Goal: Information Seeking & Learning: Learn about a topic

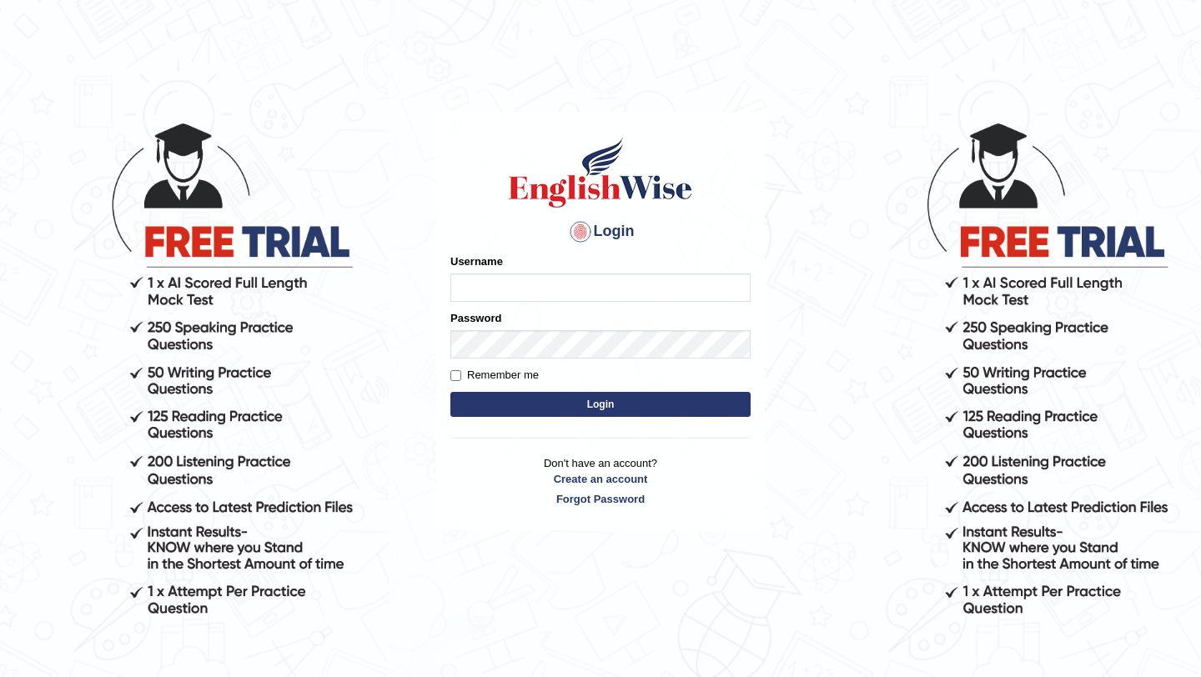
type input "Majuri123"
click at [587, 407] on button "Login" at bounding box center [601, 404] width 300 height 25
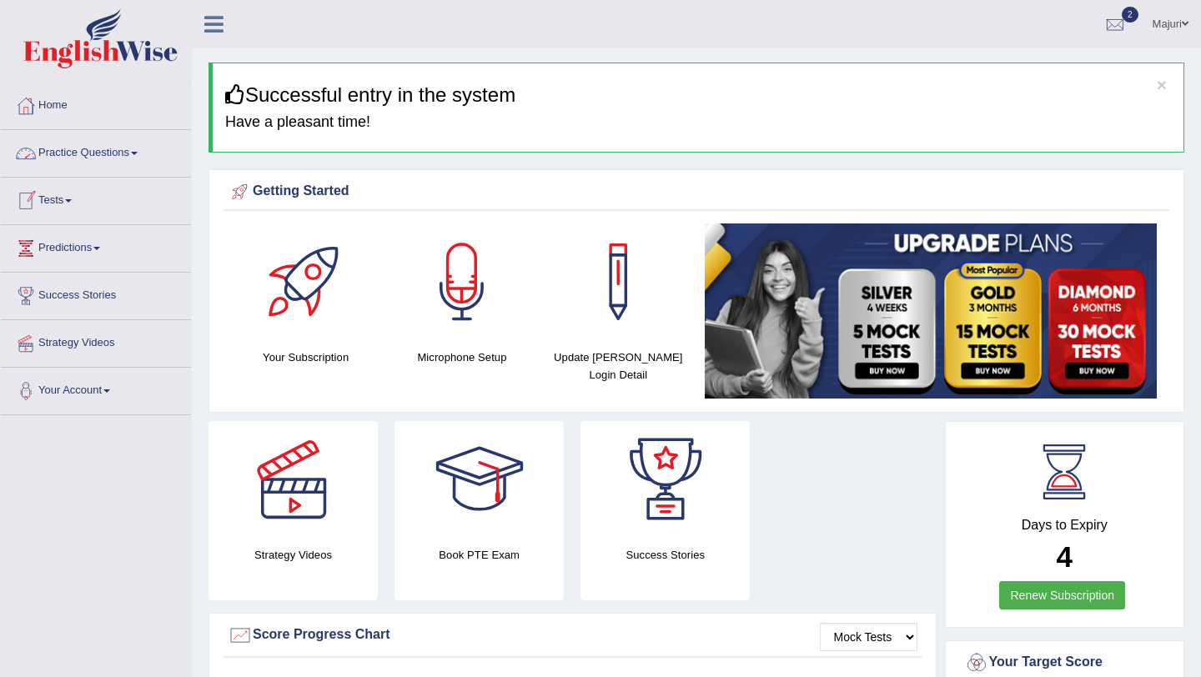
click at [47, 153] on link "Practice Questions" at bounding box center [96, 151] width 190 height 42
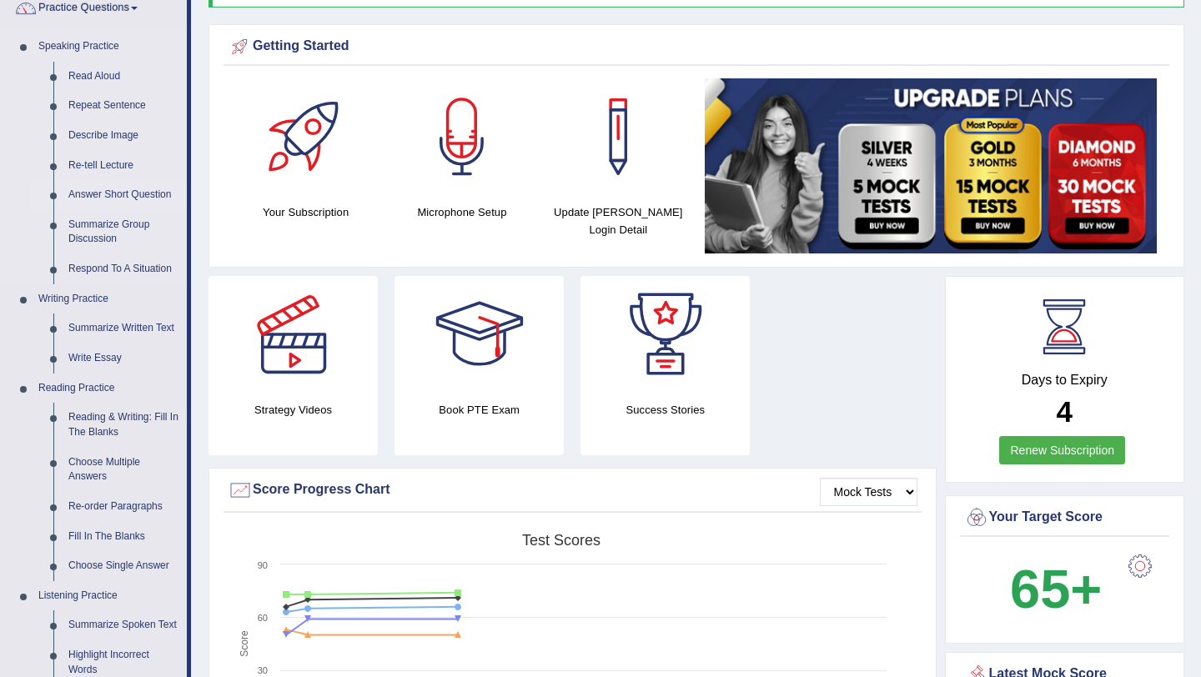
scroll to position [443, 0]
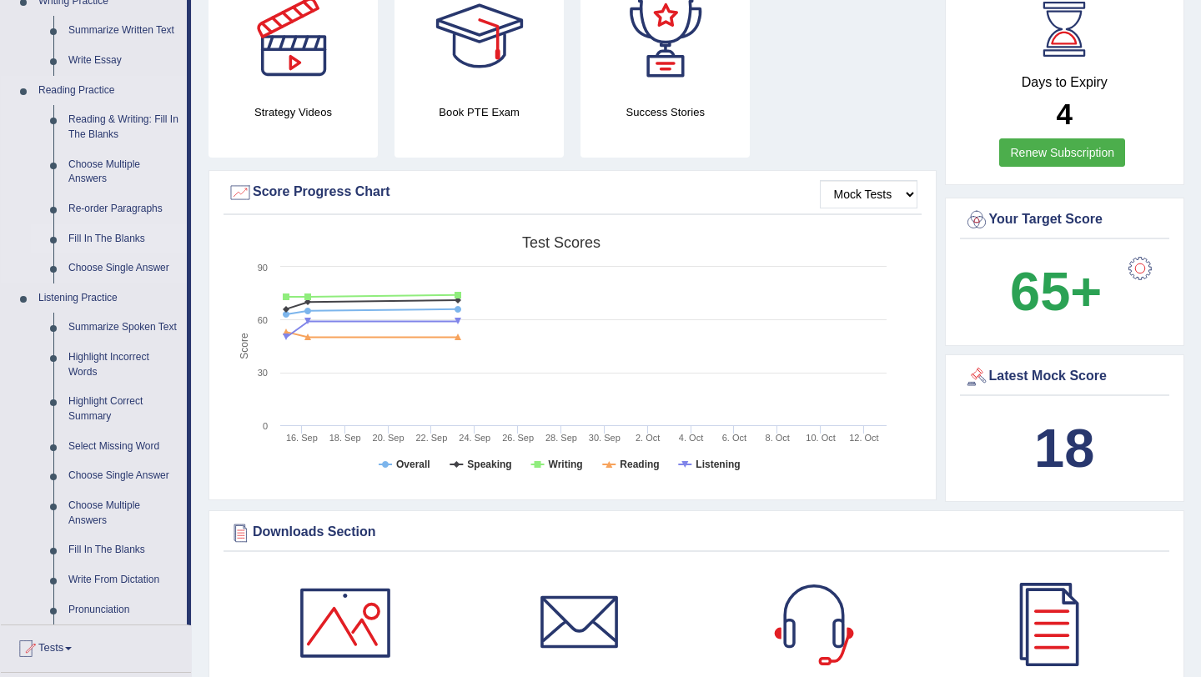
click at [115, 239] on link "Fill In The Blanks" at bounding box center [124, 239] width 126 height 30
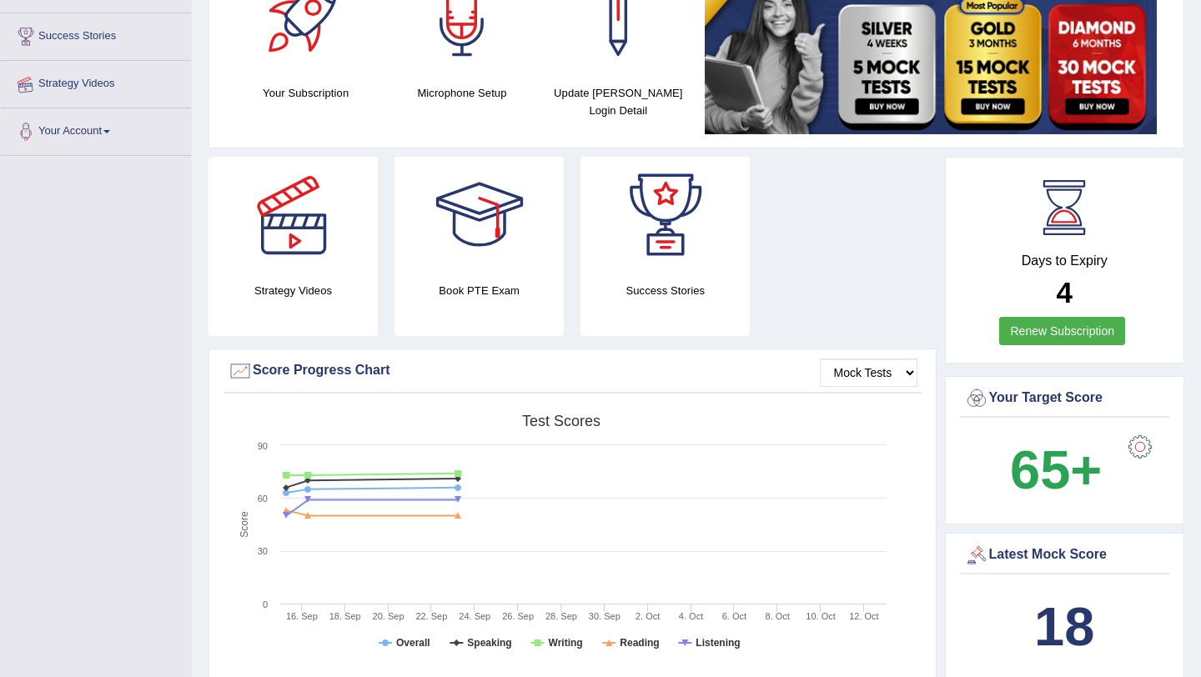
scroll to position [444, 0]
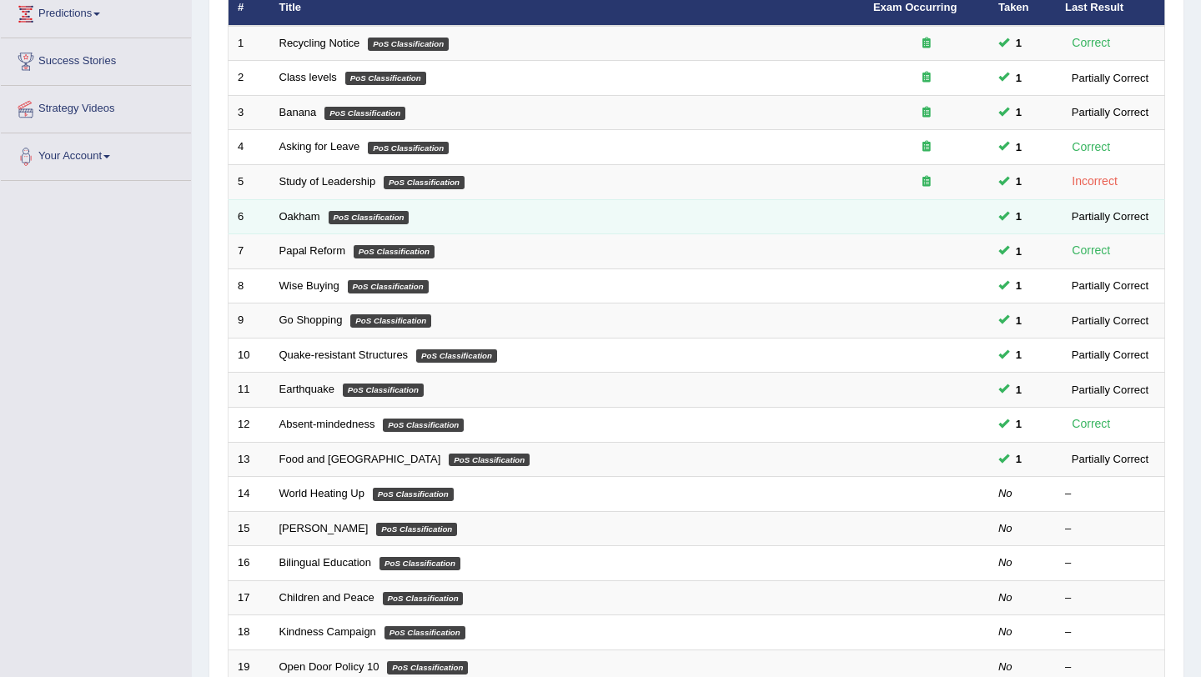
scroll to position [381, 0]
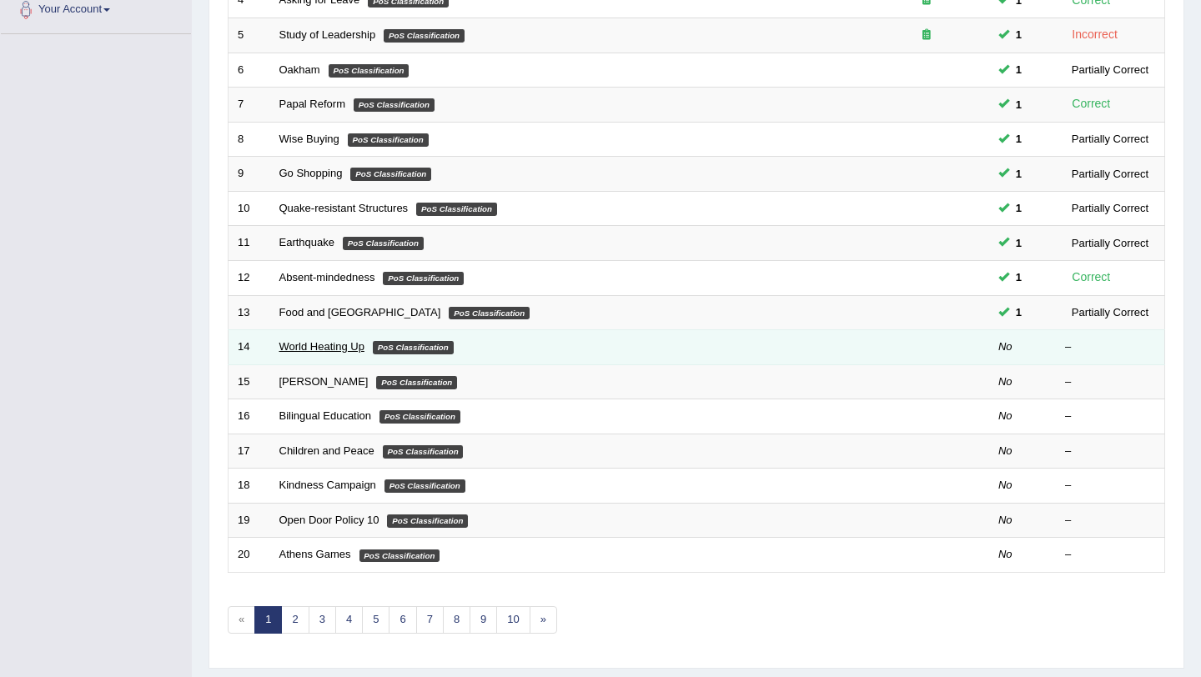
click at [312, 350] on link "World Heating Up" at bounding box center [321, 346] width 85 height 13
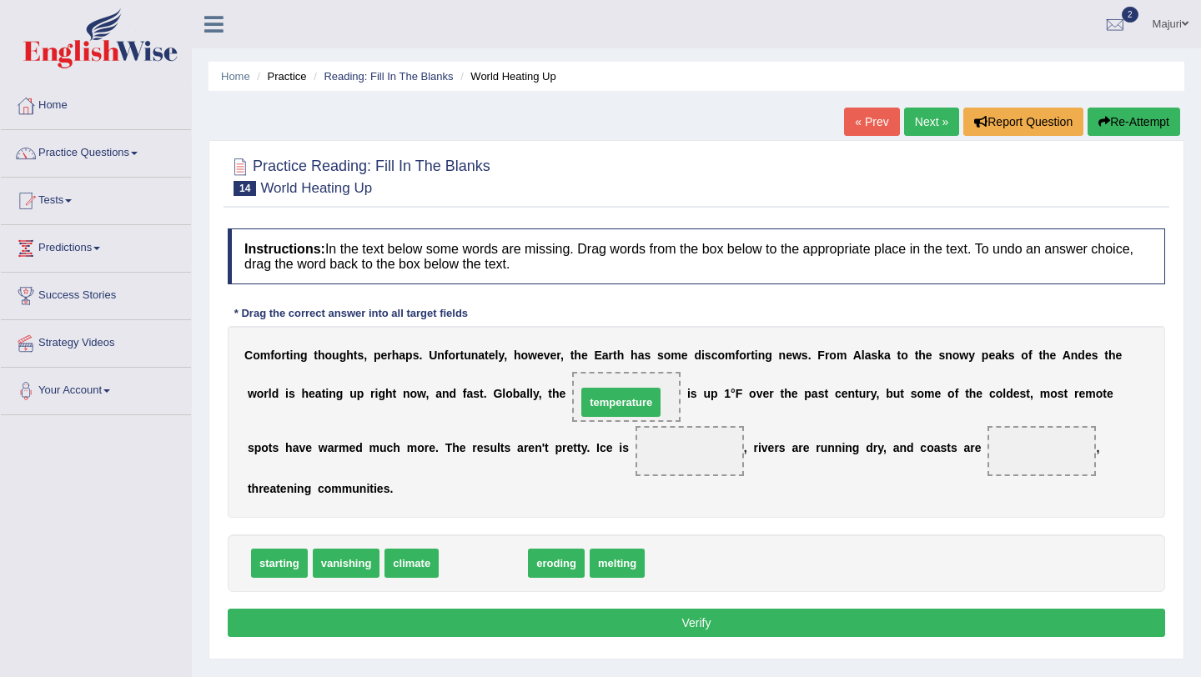
drag, startPoint x: 496, startPoint y: 572, endPoint x: 633, endPoint y: 412, distance: 211.2
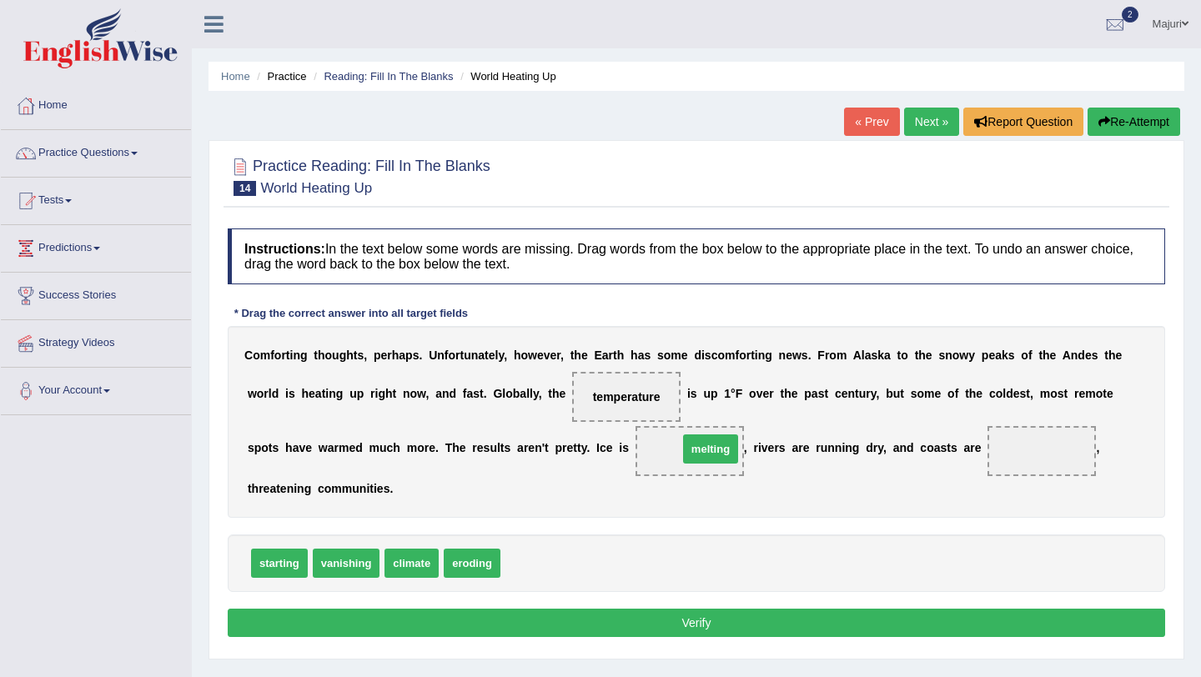
drag, startPoint x: 533, startPoint y: 562, endPoint x: 711, endPoint y: 448, distance: 211.3
click at [479, 567] on span "eroding" at bounding box center [472, 563] width 57 height 29
click at [476, 566] on span "eroding" at bounding box center [472, 563] width 57 height 29
drag, startPoint x: 476, startPoint y: 566, endPoint x: 1045, endPoint y: 455, distance: 579.9
click at [782, 627] on button "Verify" at bounding box center [697, 623] width 938 height 28
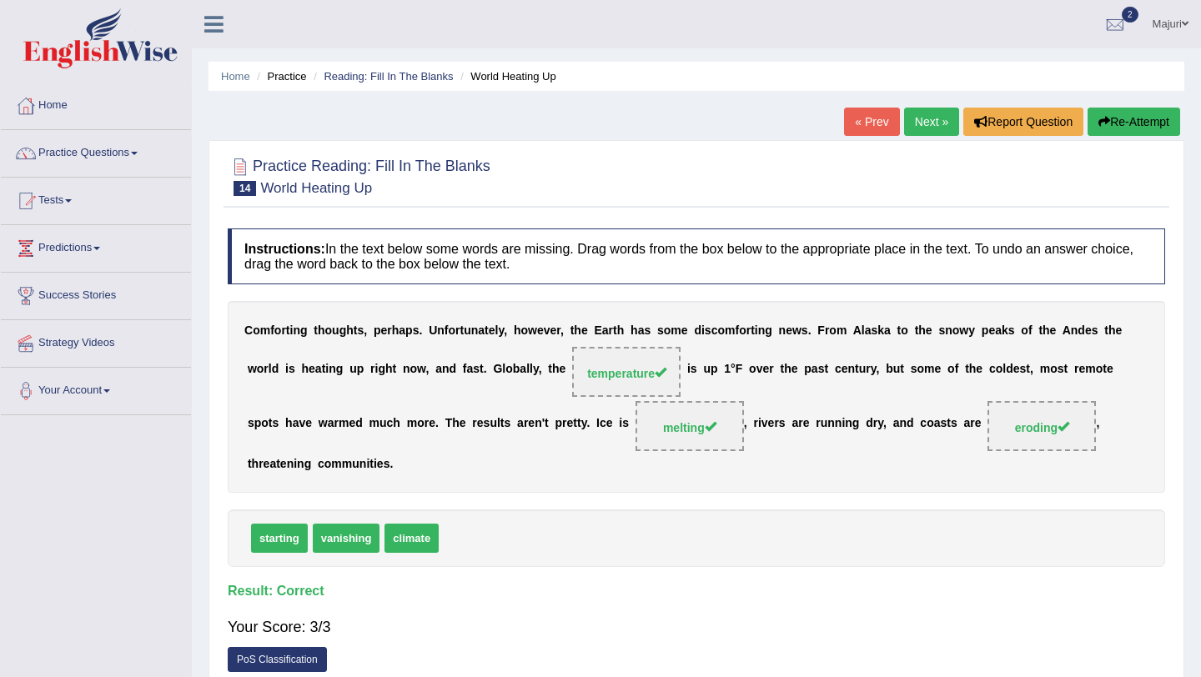
click at [924, 131] on link "Next »" at bounding box center [931, 122] width 55 height 28
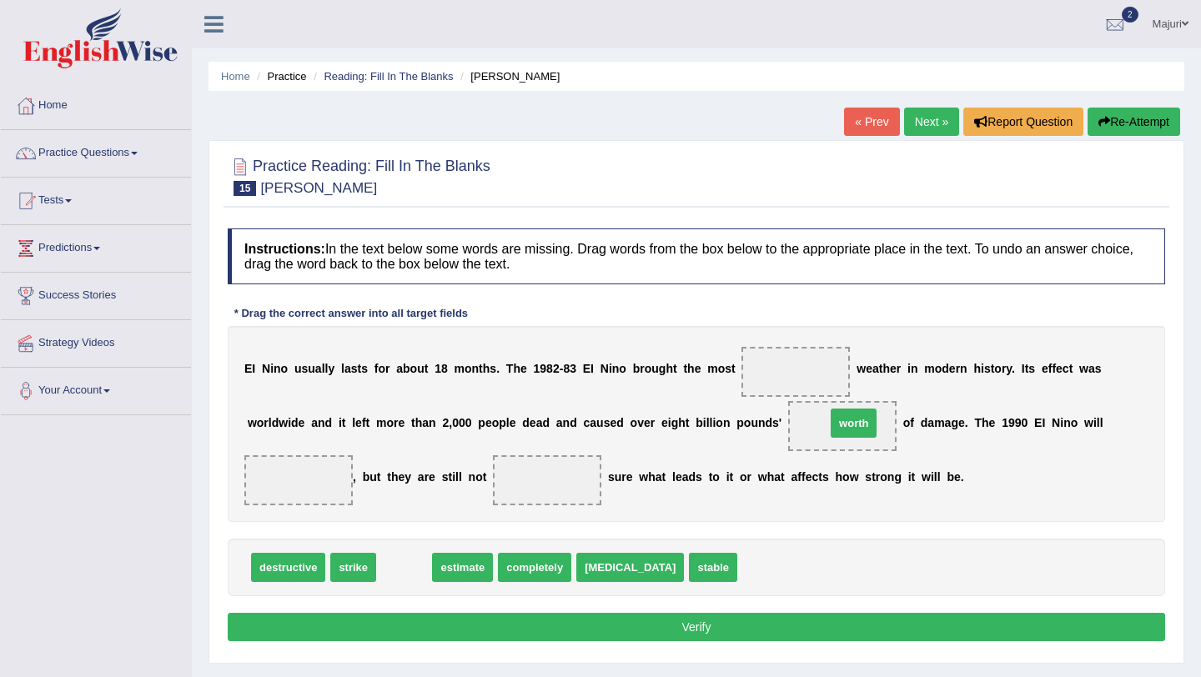
drag, startPoint x: 405, startPoint y: 569, endPoint x: 854, endPoint y: 425, distance: 472.3
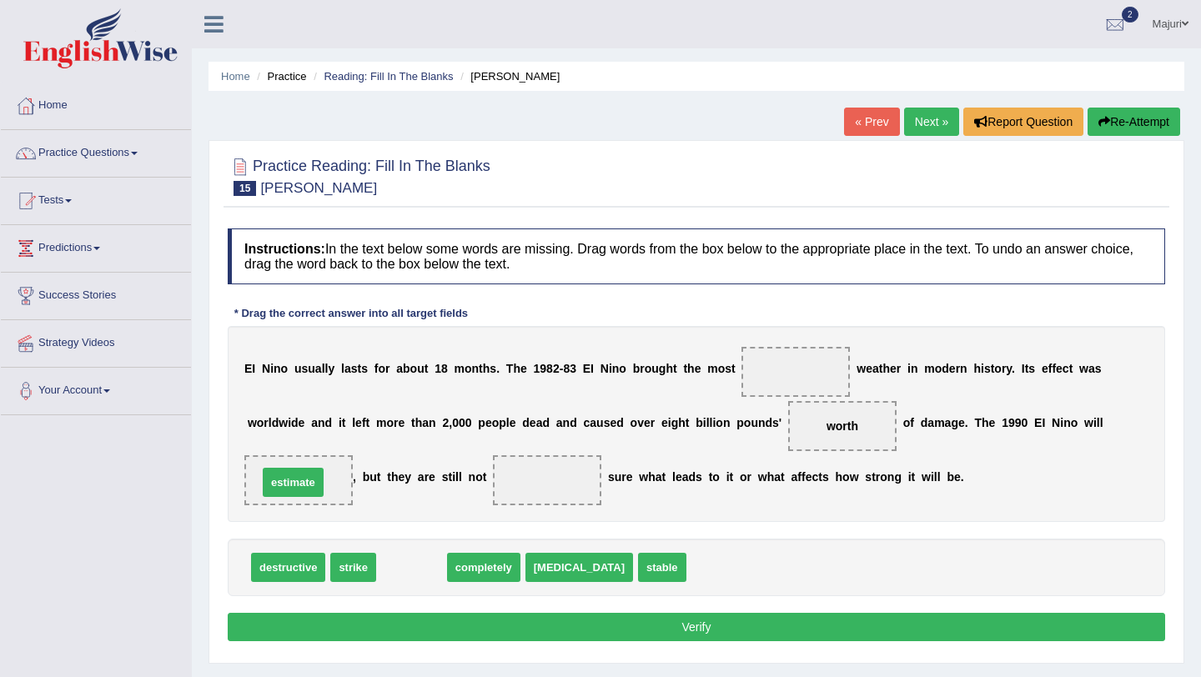
drag, startPoint x: 426, startPoint y: 568, endPoint x: 308, endPoint y: 483, distance: 145.9
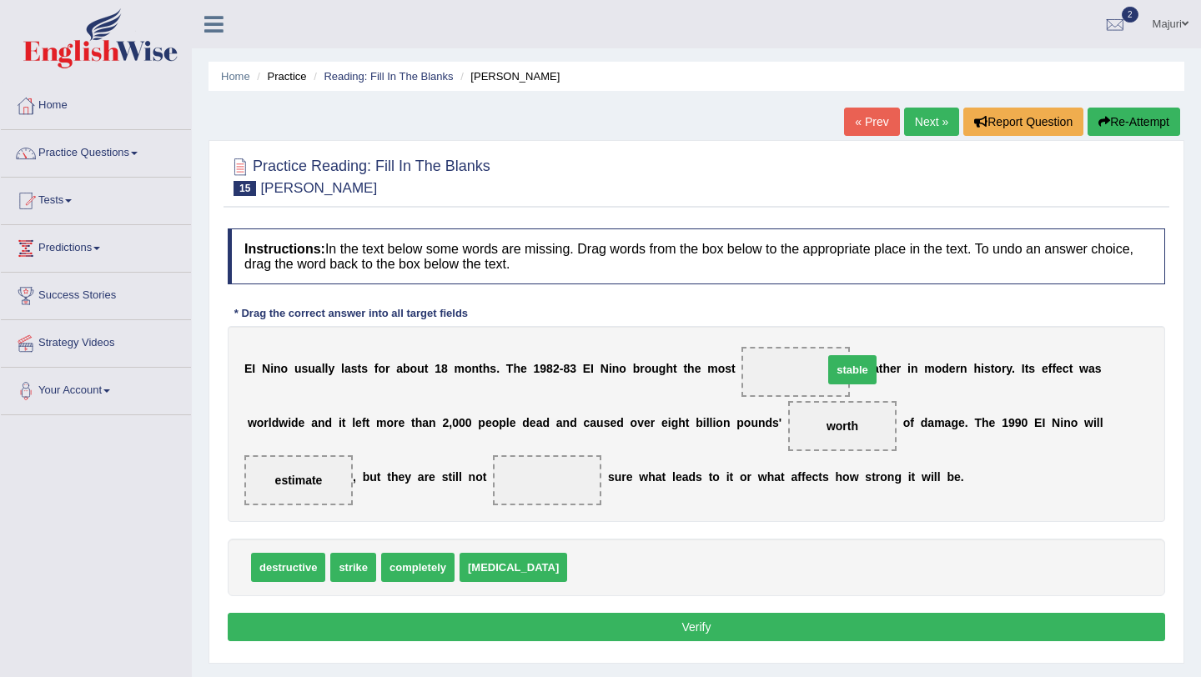
drag, startPoint x: 564, startPoint y: 570, endPoint x: 820, endPoint y: 372, distance: 323.6
drag, startPoint x: 414, startPoint y: 566, endPoint x: 540, endPoint y: 482, distance: 151.6
click at [656, 623] on button "Verify" at bounding box center [697, 627] width 938 height 28
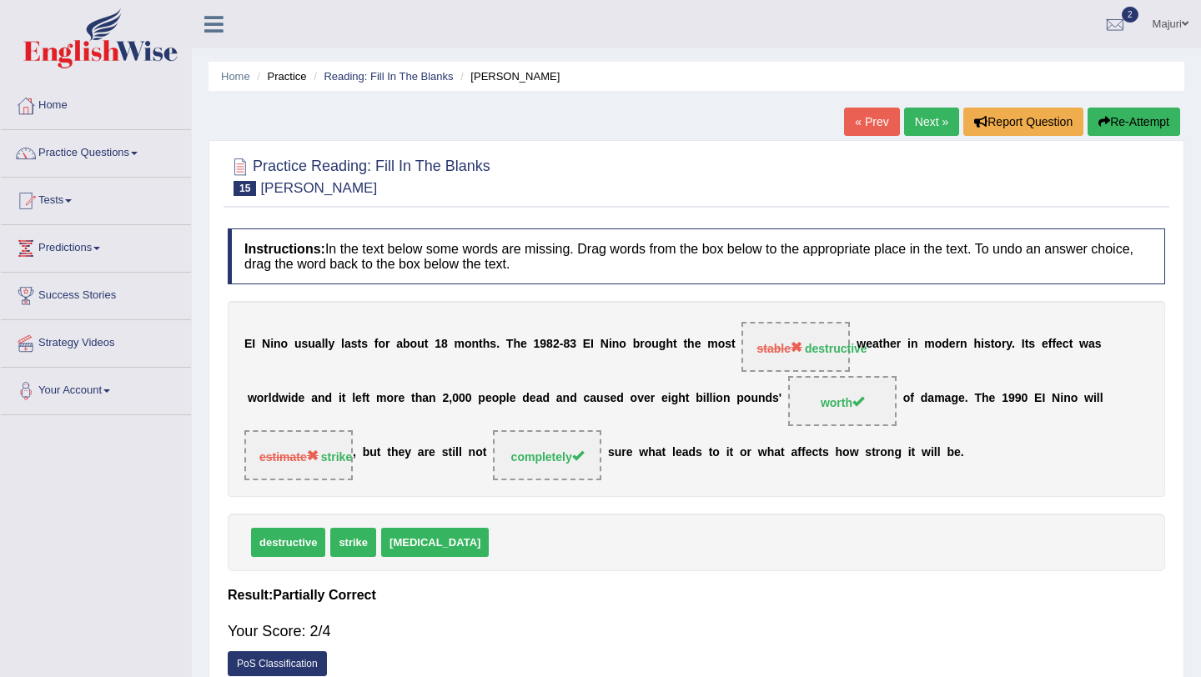
click at [934, 125] on link "Next »" at bounding box center [931, 122] width 55 height 28
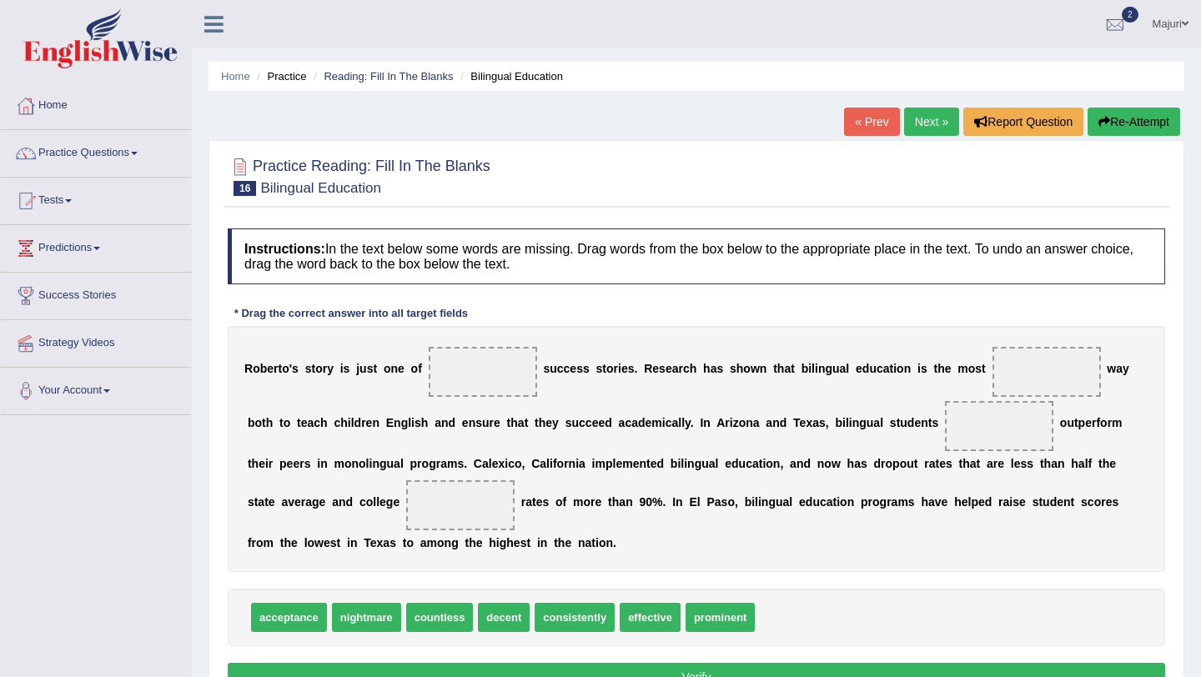
click at [285, 617] on span "acceptance" at bounding box center [289, 617] width 76 height 29
drag, startPoint x: 726, startPoint y: 617, endPoint x: 1045, endPoint y: 376, distance: 400.3
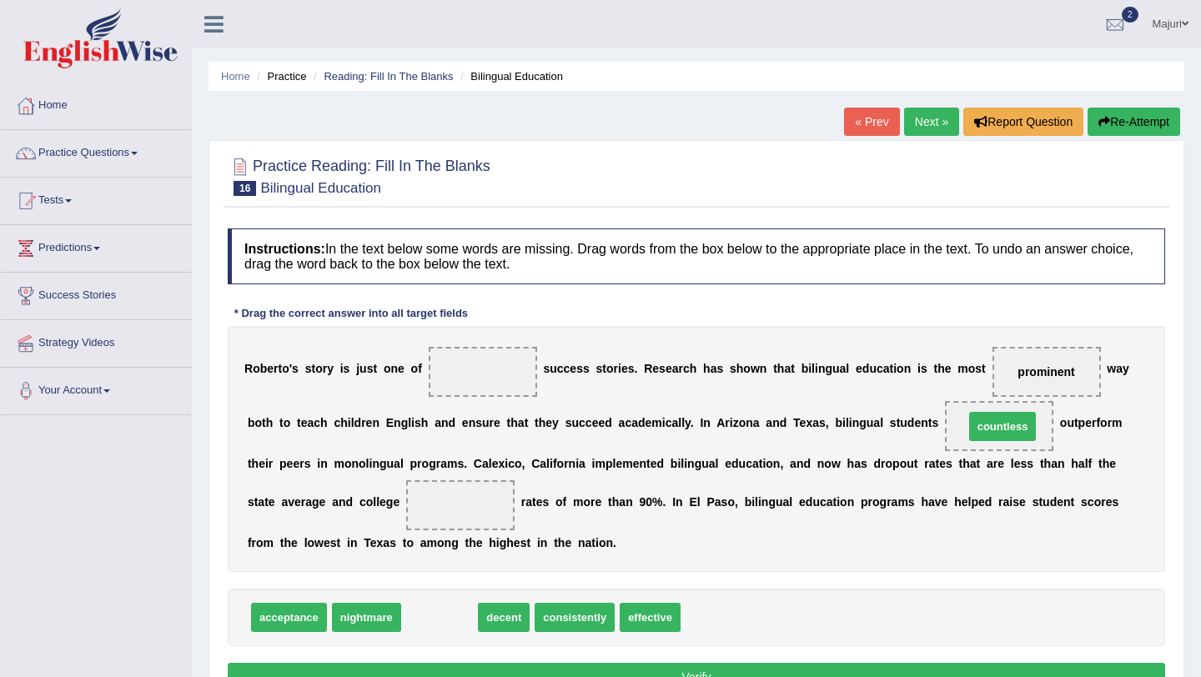
drag, startPoint x: 451, startPoint y: 622, endPoint x: 1015, endPoint y: 430, distance: 595.7
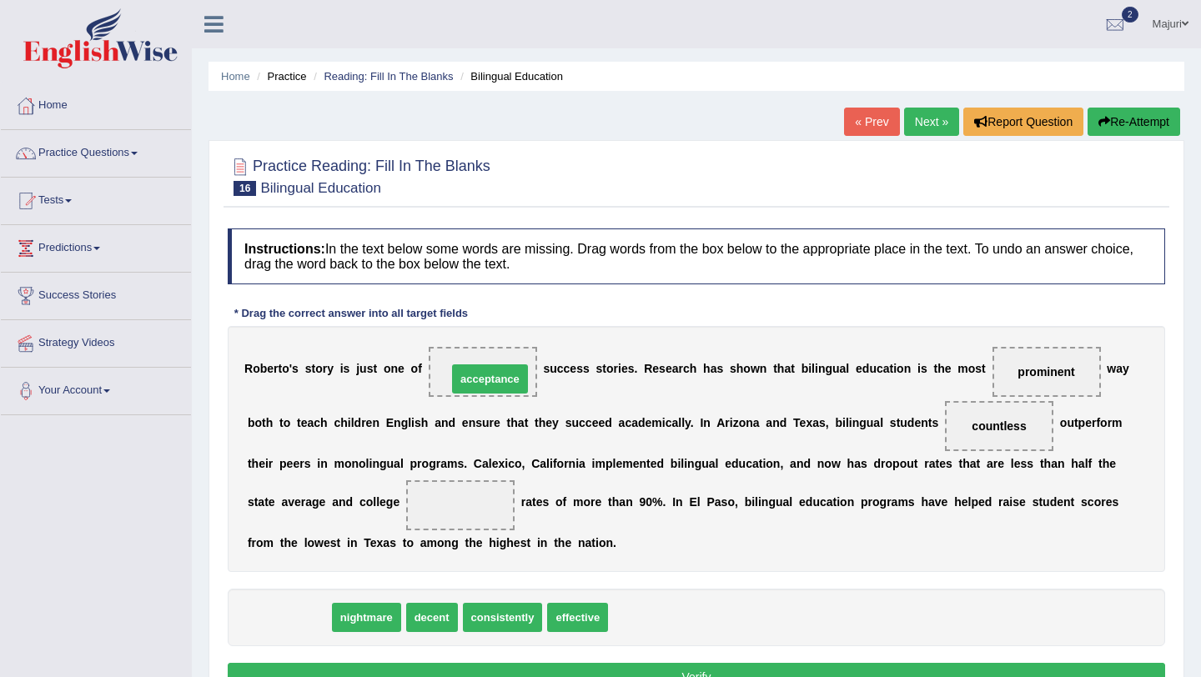
drag, startPoint x: 284, startPoint y: 620, endPoint x: 485, endPoint y: 381, distance: 312.0
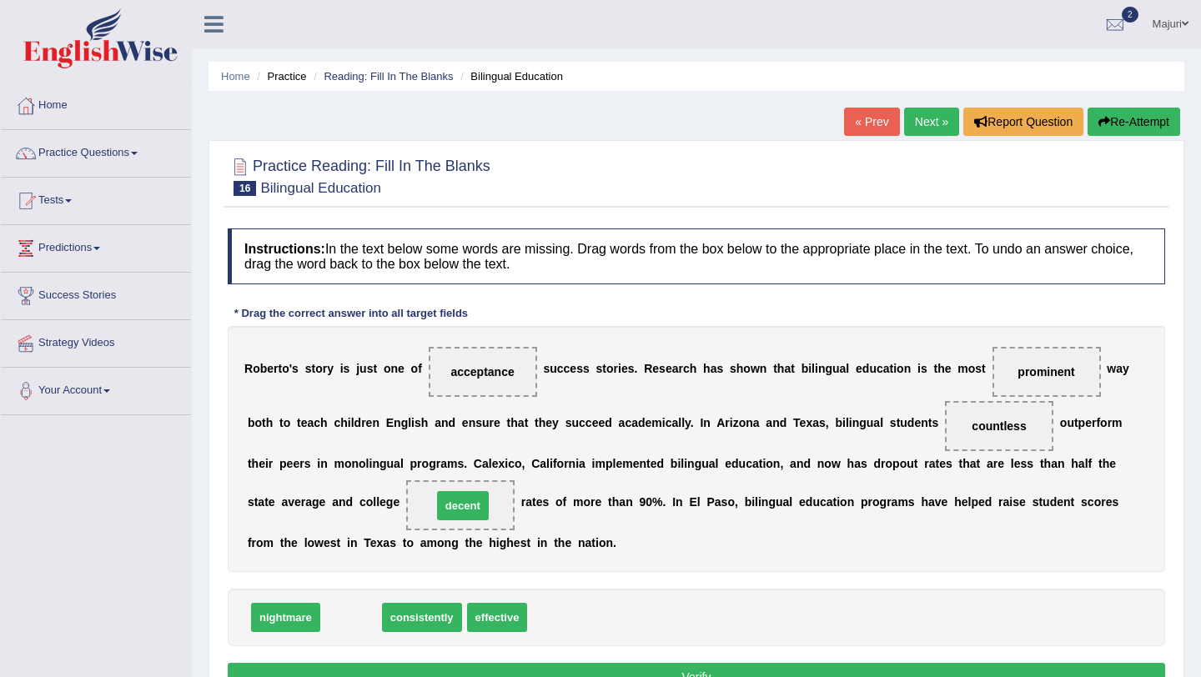
drag, startPoint x: 351, startPoint y: 619, endPoint x: 463, endPoint y: 507, distance: 158.1
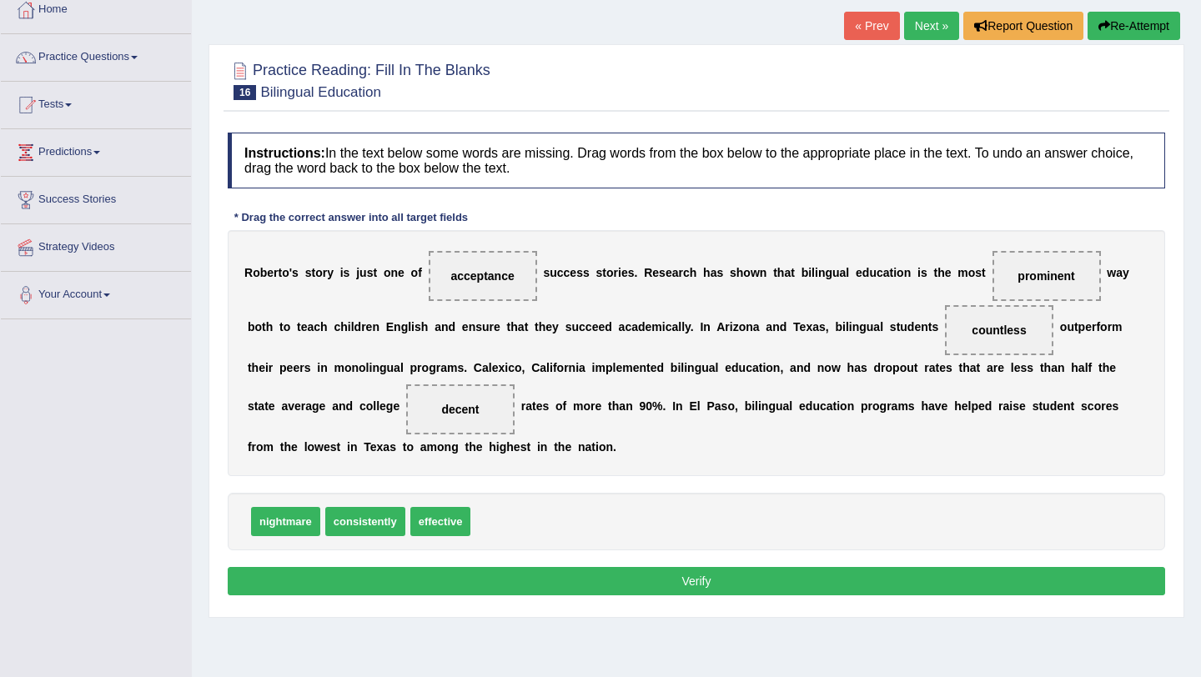
scroll to position [98, 0]
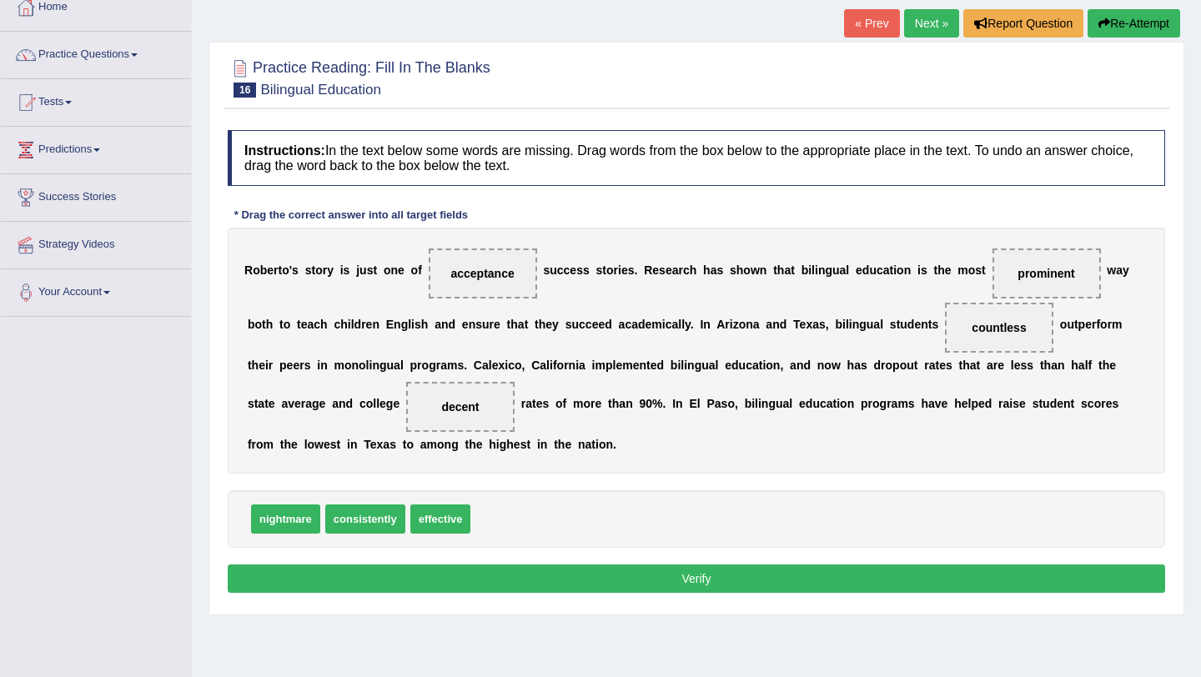
click at [584, 589] on button "Verify" at bounding box center [697, 579] width 938 height 28
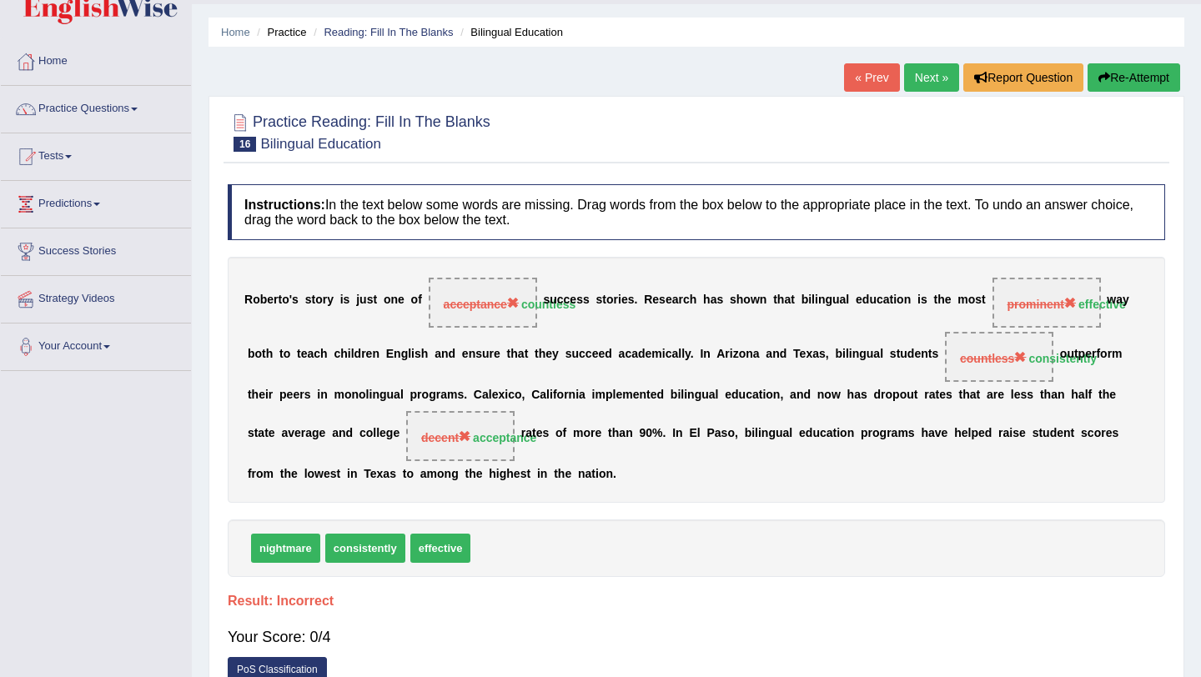
scroll to position [31, 0]
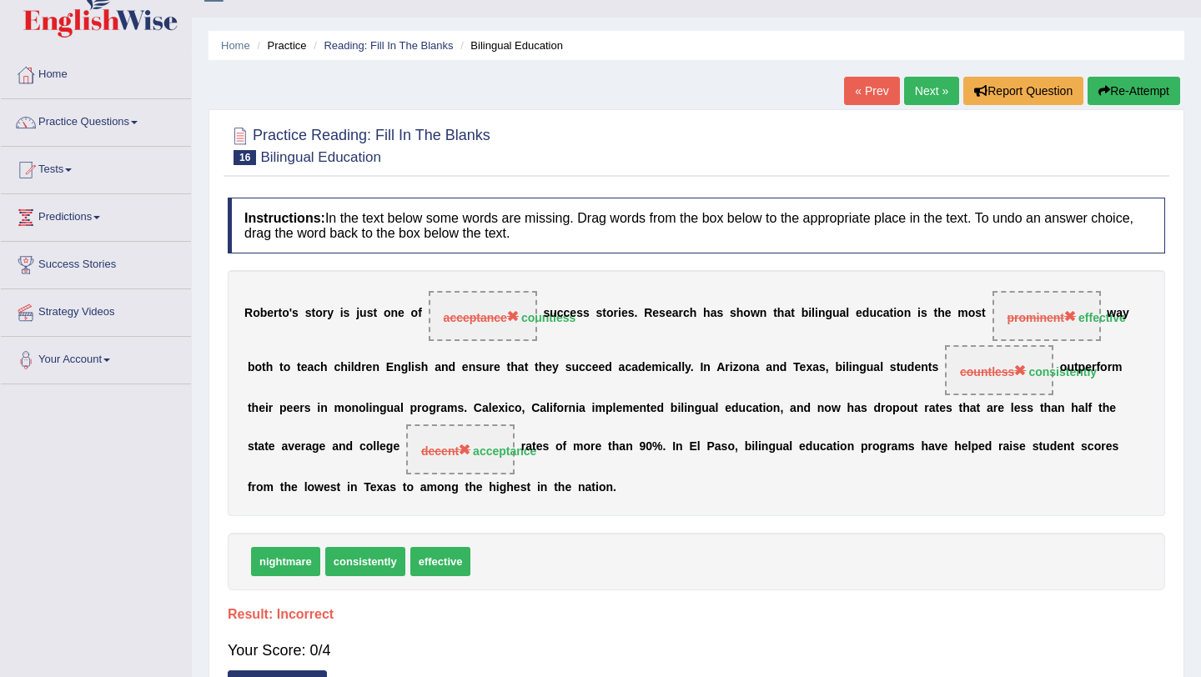
click at [927, 91] on link "Next »" at bounding box center [931, 91] width 55 height 28
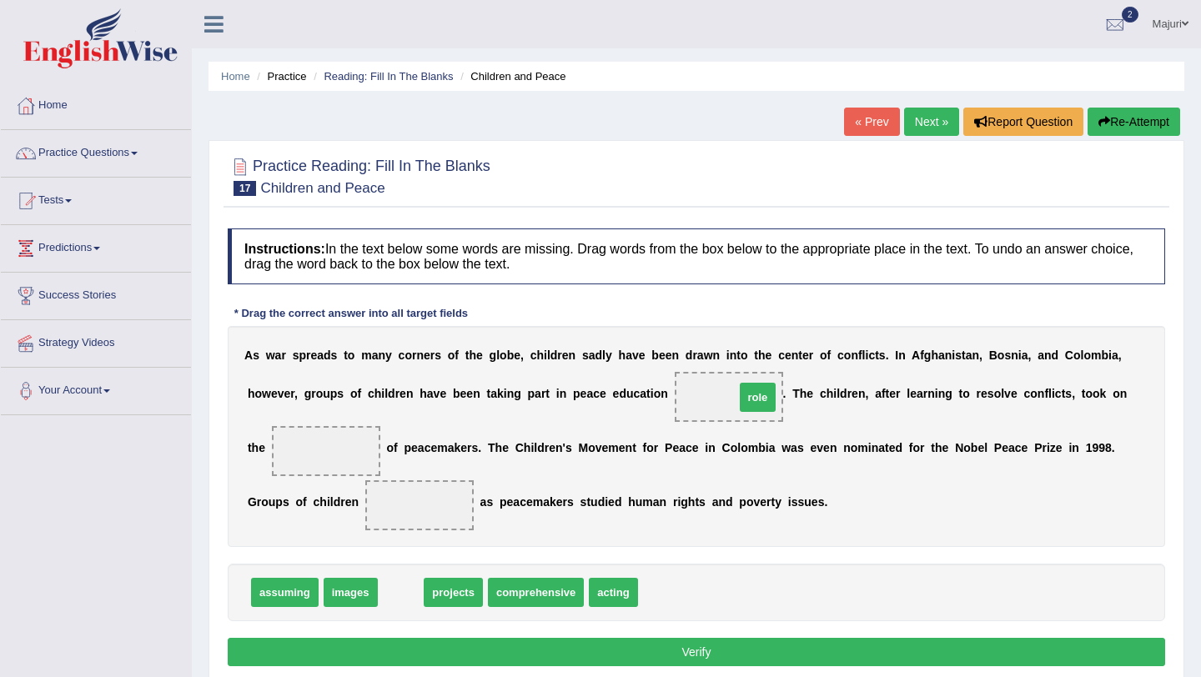
drag, startPoint x: 398, startPoint y: 600, endPoint x: 750, endPoint y: 402, distance: 403.8
drag, startPoint x: 412, startPoint y: 601, endPoint x: 758, endPoint y: 403, distance: 398.0
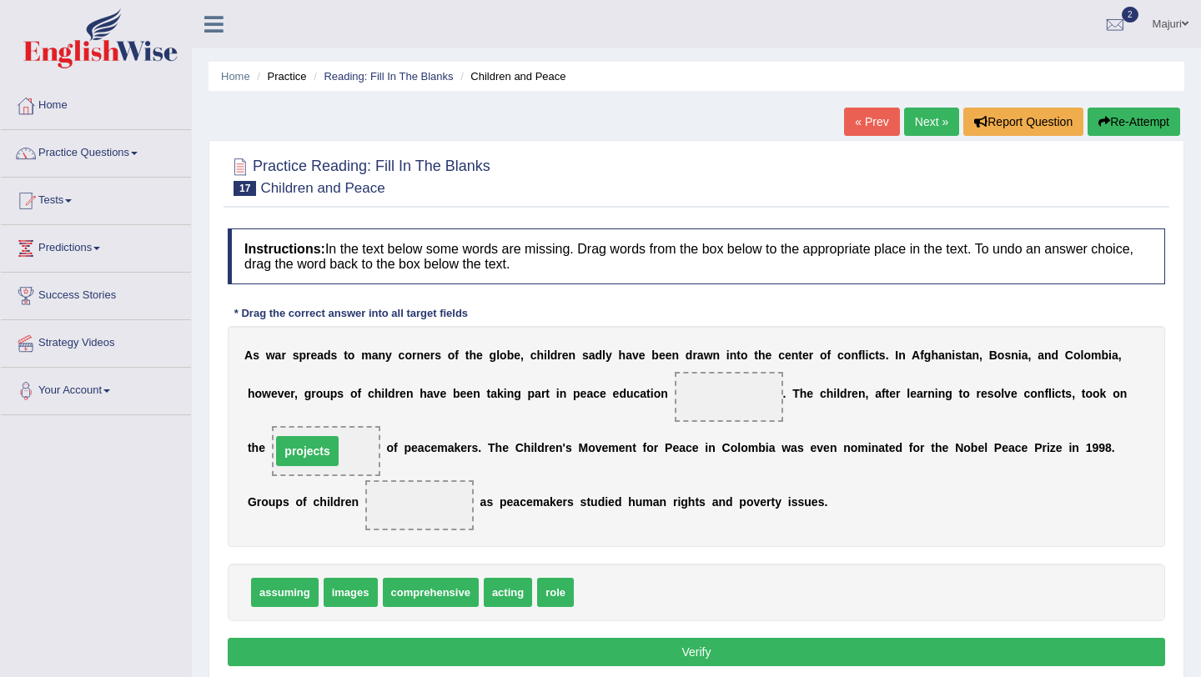
drag, startPoint x: 744, startPoint y: 396, endPoint x: 324, endPoint y: 450, distance: 423.9
drag, startPoint x: 551, startPoint y: 596, endPoint x: 713, endPoint y: 405, distance: 250.4
drag, startPoint x: 327, startPoint y: 453, endPoint x: 737, endPoint y: 393, distance: 414.0
drag, startPoint x: 500, startPoint y: 600, endPoint x: 401, endPoint y: 509, distance: 134.0
drag, startPoint x: 494, startPoint y: 590, endPoint x: 313, endPoint y: 447, distance: 230.5
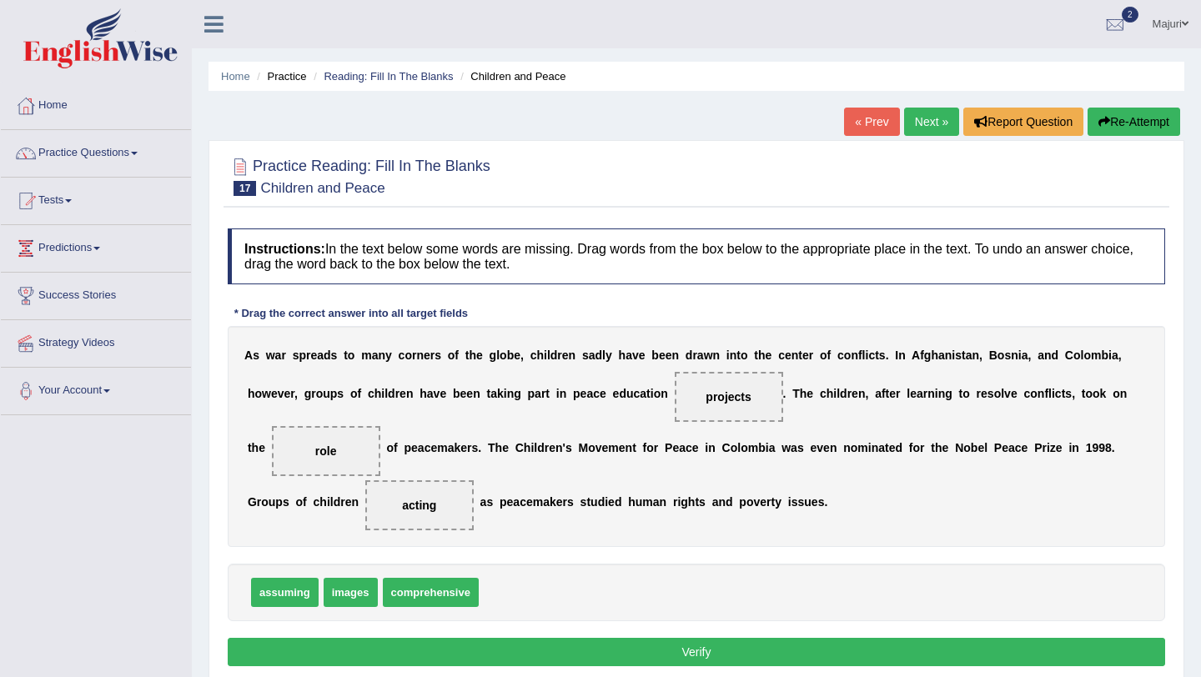
click at [718, 654] on button "Verify" at bounding box center [697, 652] width 938 height 28
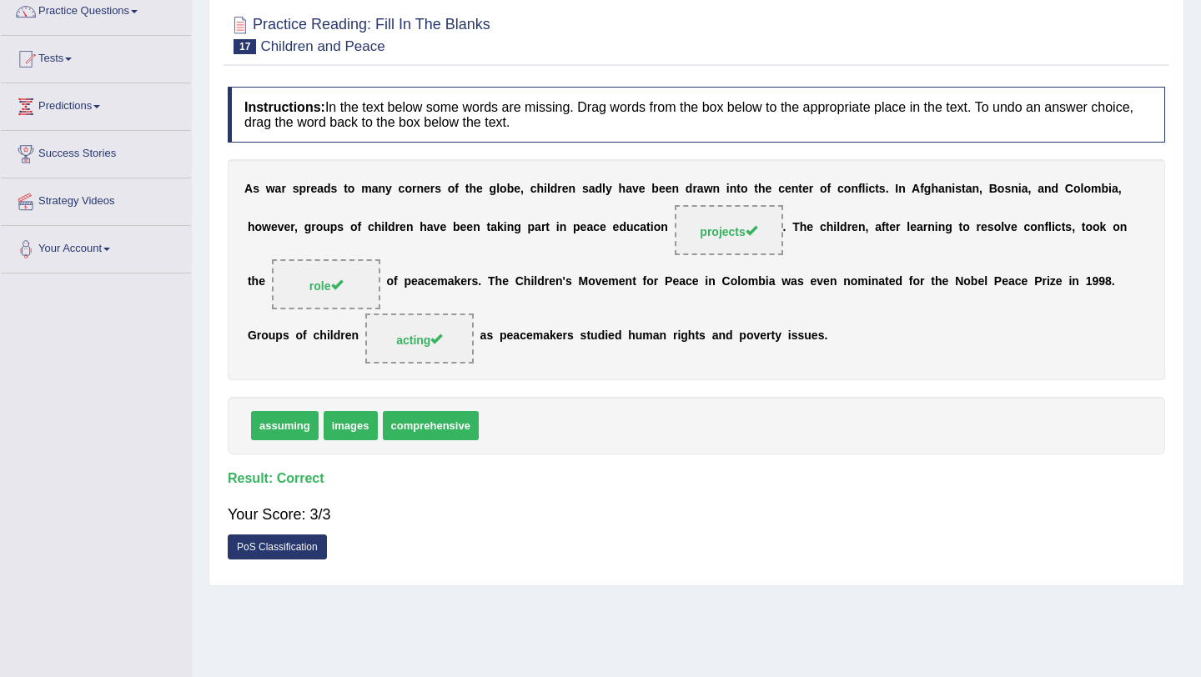
scroll to position [38, 0]
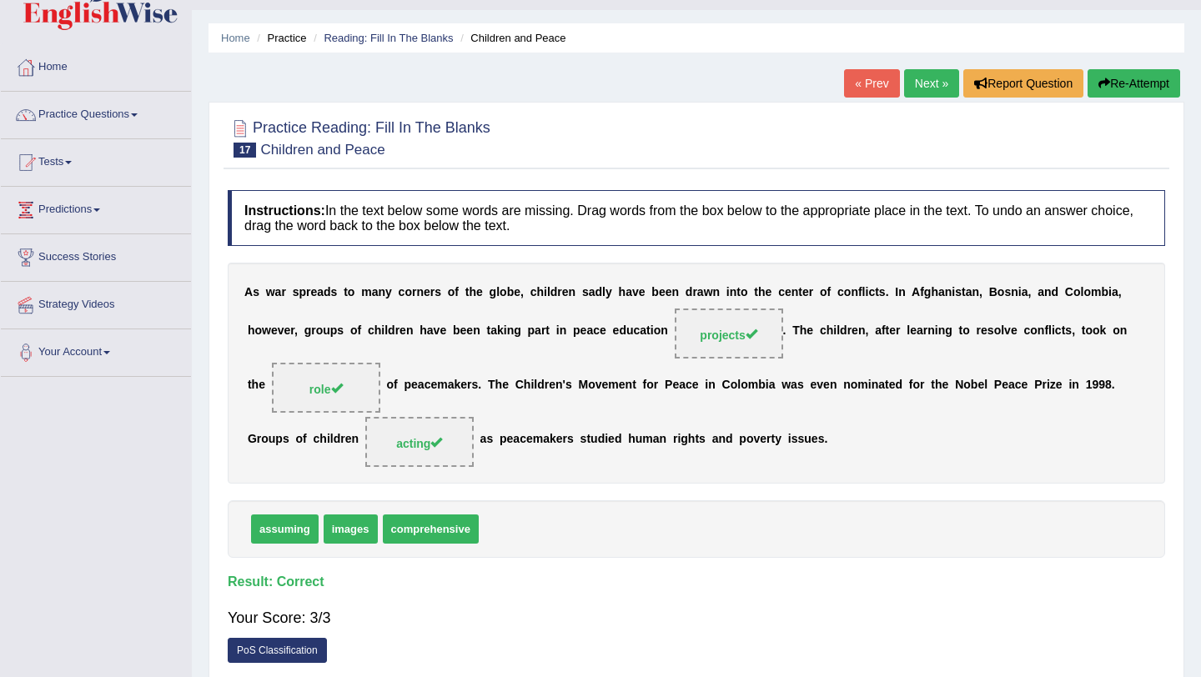
click at [916, 87] on link "Next »" at bounding box center [931, 83] width 55 height 28
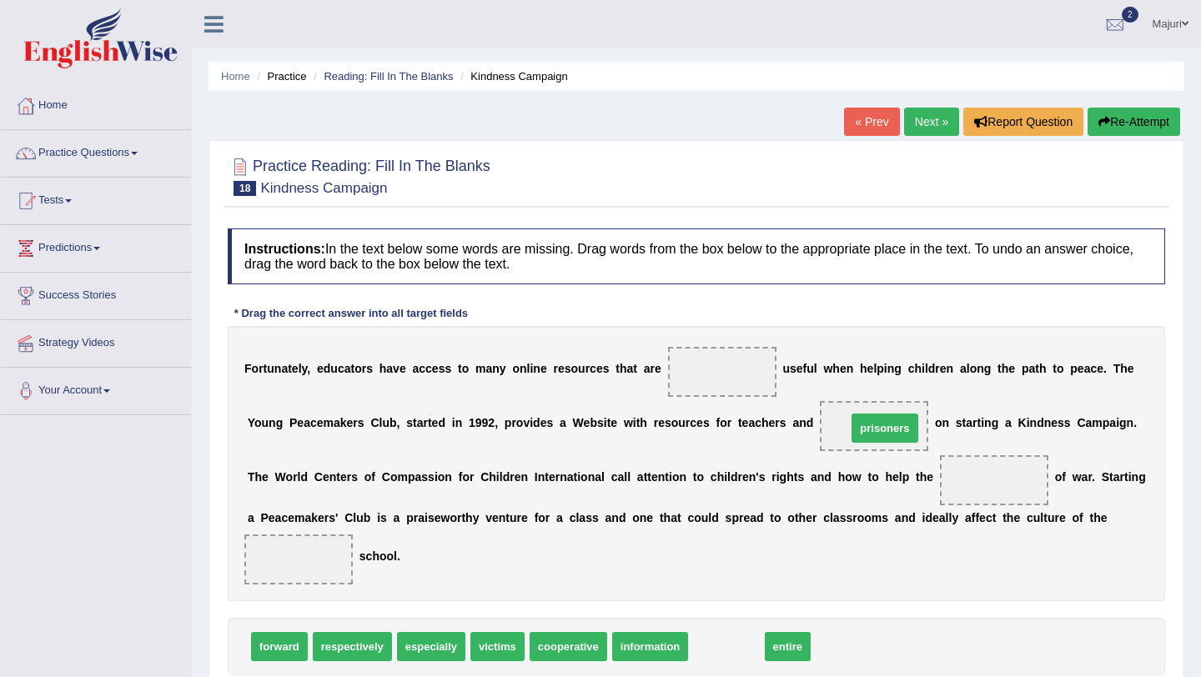
drag, startPoint x: 725, startPoint y: 647, endPoint x: 884, endPoint y: 429, distance: 270.0
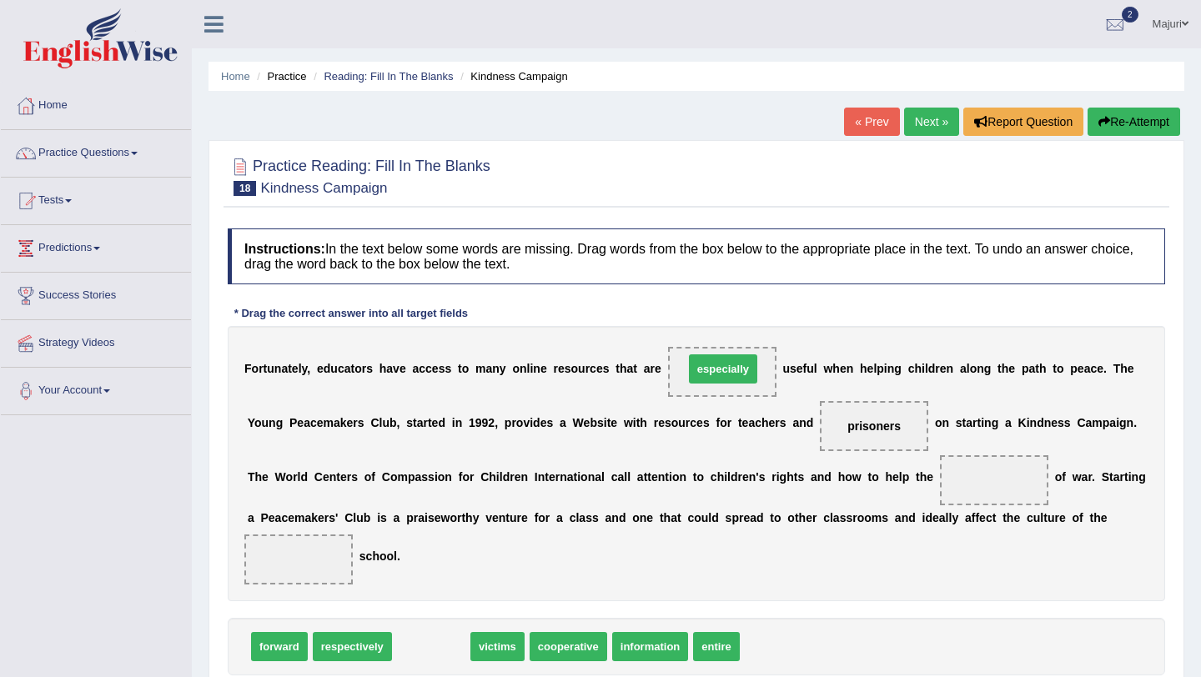
drag, startPoint x: 426, startPoint y: 652, endPoint x: 713, endPoint y: 375, distance: 399.4
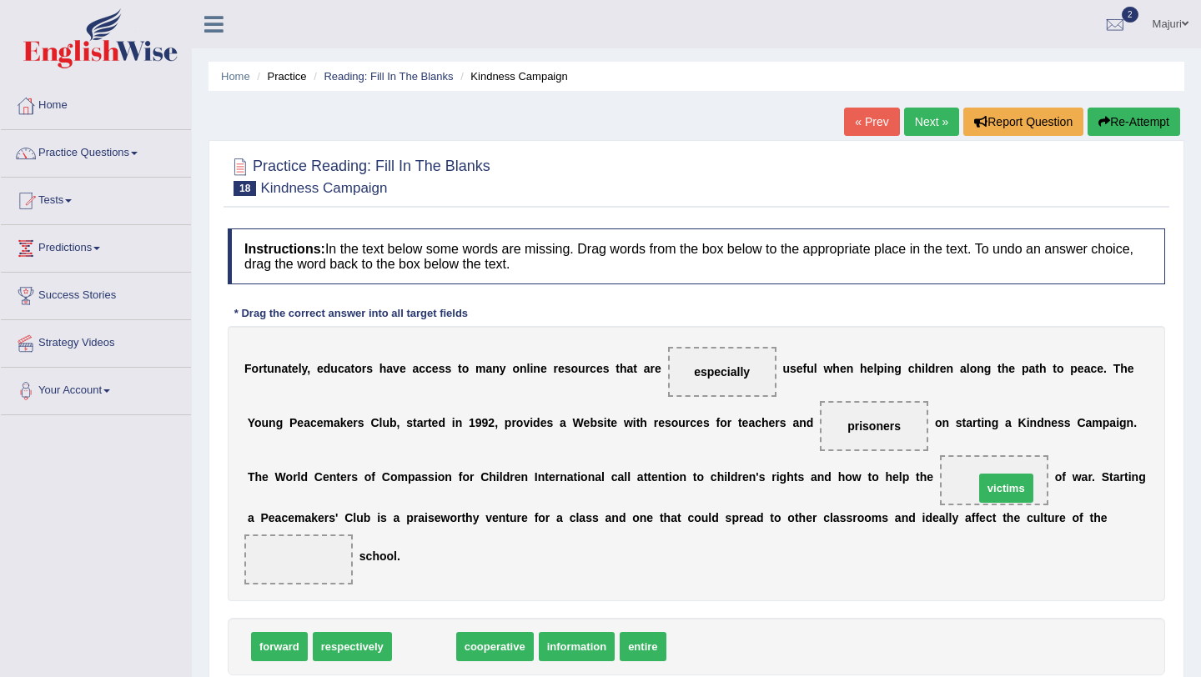
drag, startPoint x: 429, startPoint y: 650, endPoint x: 1010, endPoint y: 485, distance: 603.7
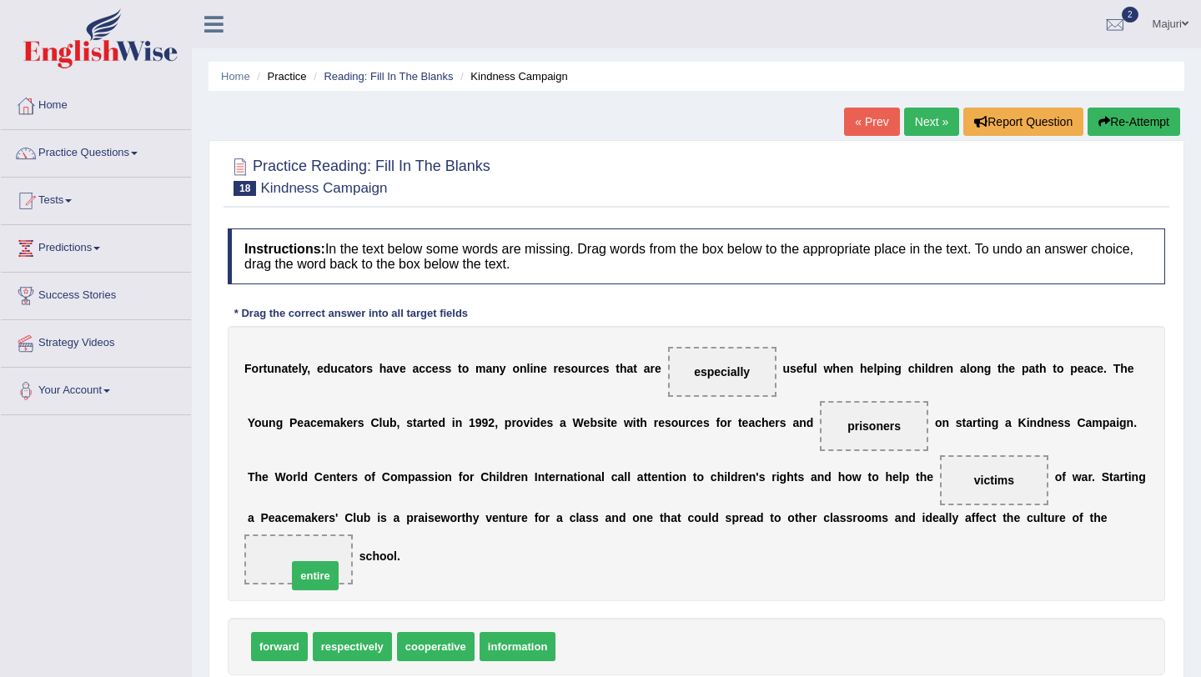
drag, startPoint x: 588, startPoint y: 655, endPoint x: 319, endPoint y: 583, distance: 278.9
drag, startPoint x: 728, startPoint y: 373, endPoint x: 707, endPoint y: 670, distance: 297.8
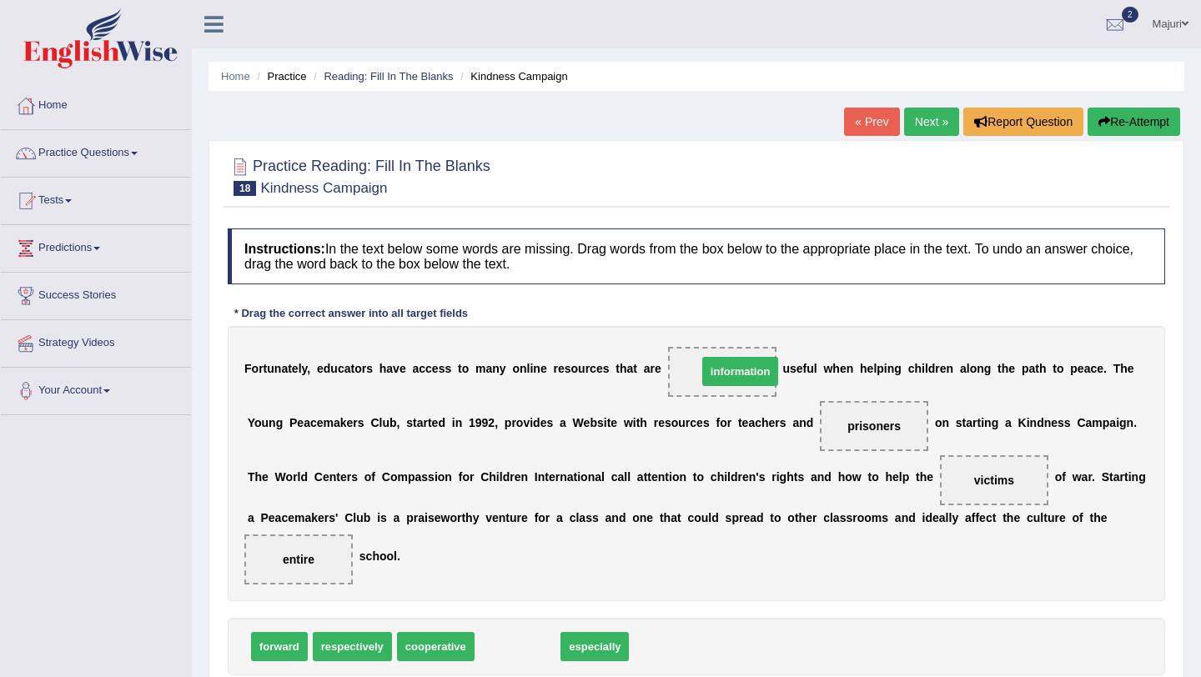
drag, startPoint x: 510, startPoint y: 644, endPoint x: 733, endPoint y: 365, distance: 356.8
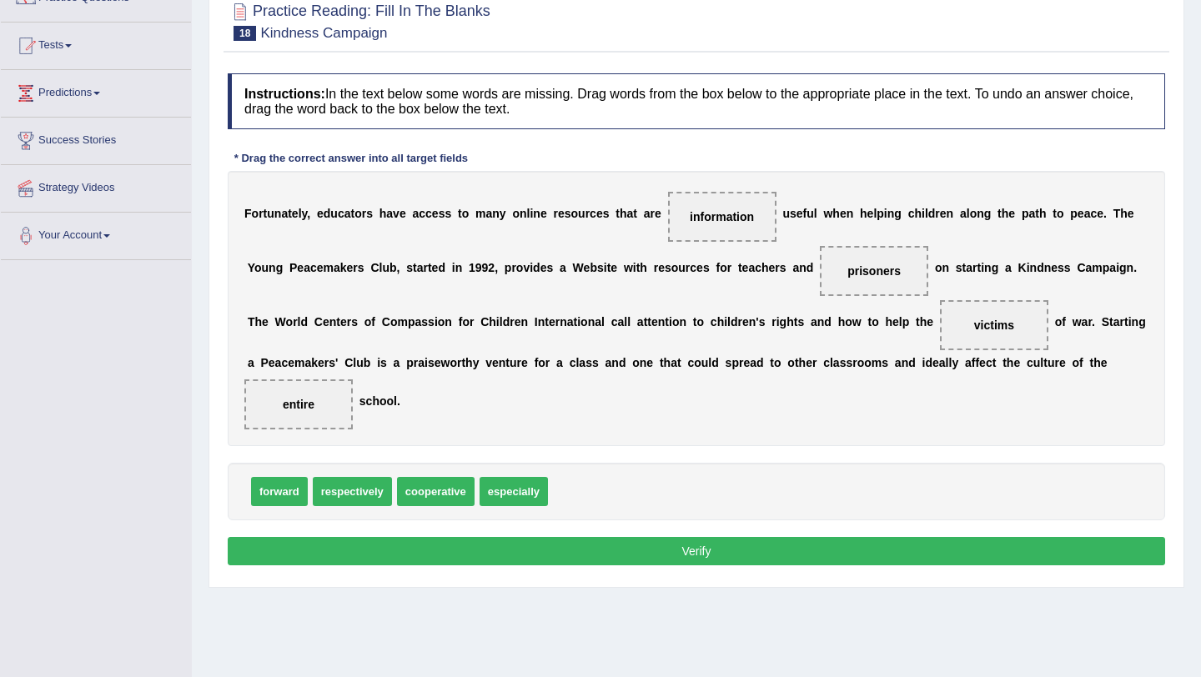
scroll to position [178, 0]
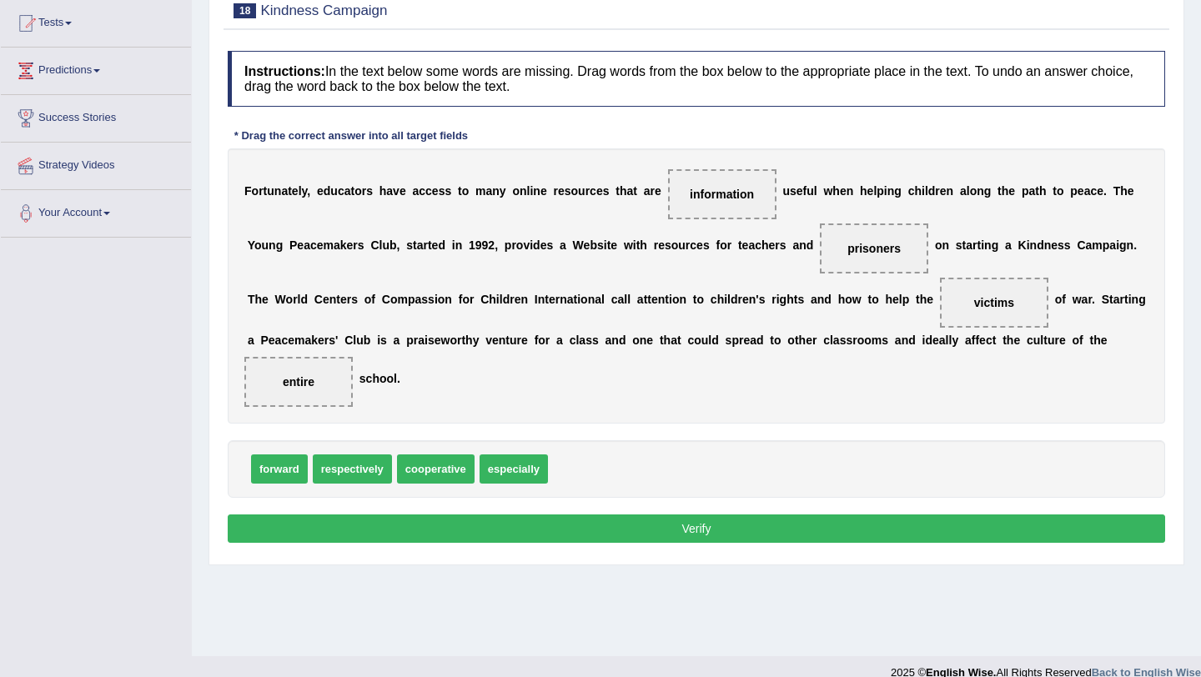
click at [659, 530] on button "Verify" at bounding box center [697, 529] width 938 height 28
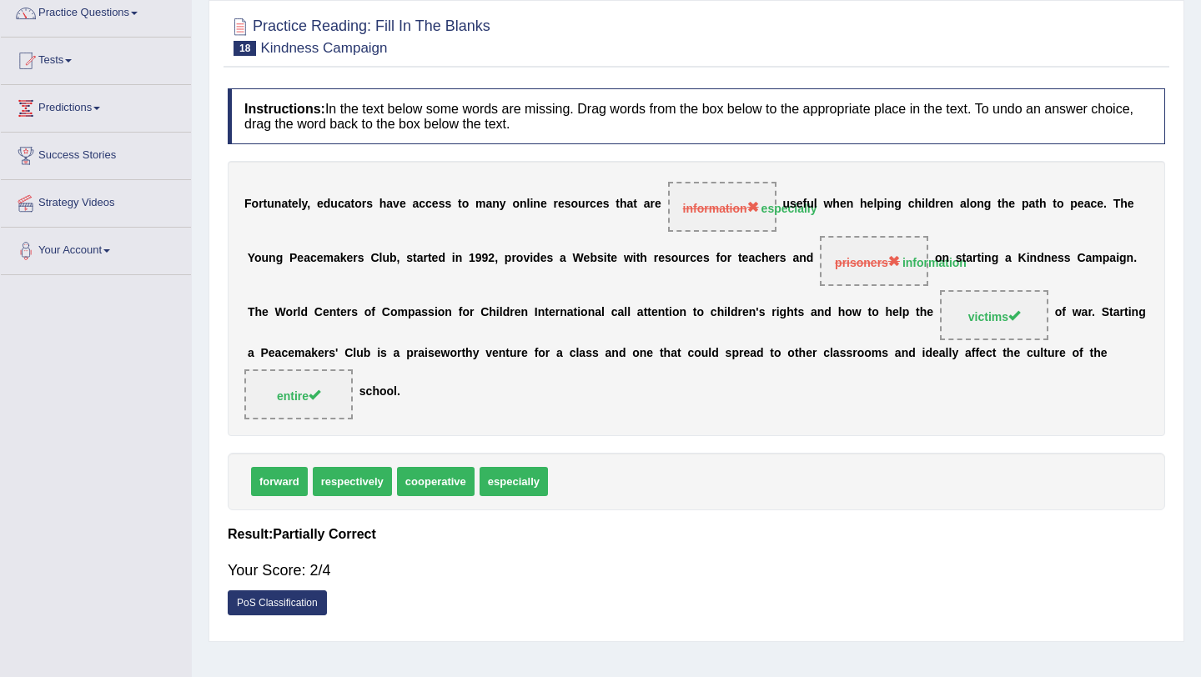
scroll to position [0, 0]
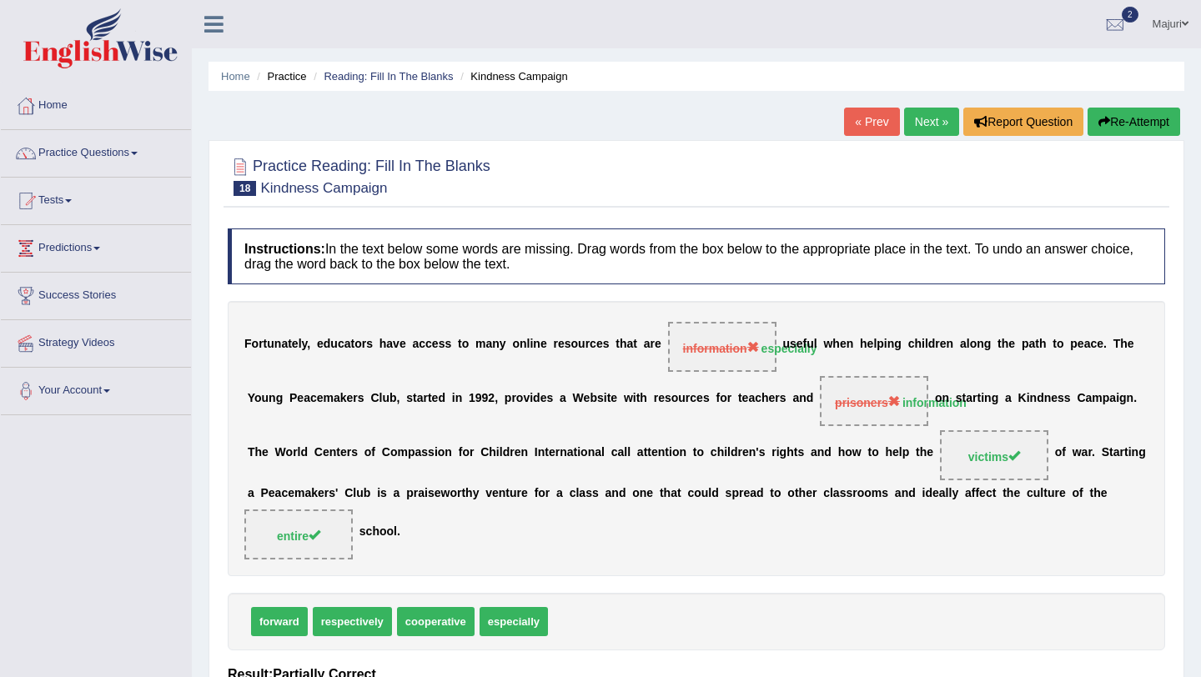
click at [932, 120] on link "Next »" at bounding box center [931, 122] width 55 height 28
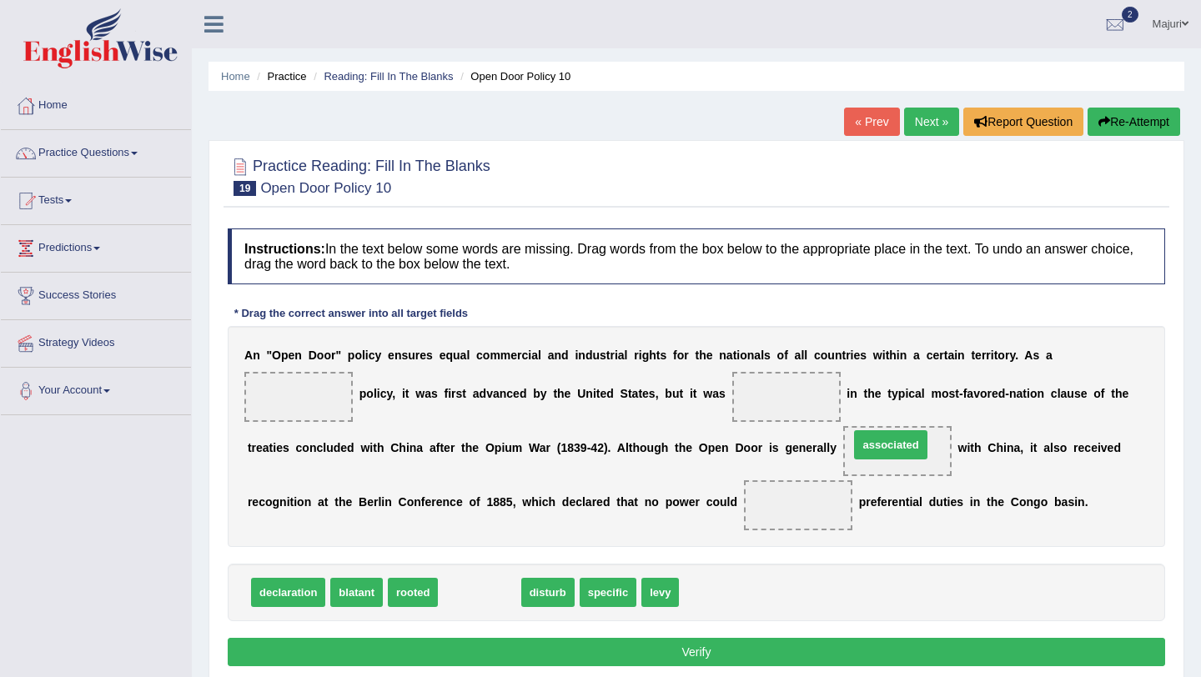
drag, startPoint x: 481, startPoint y: 593, endPoint x: 893, endPoint y: 446, distance: 437.0
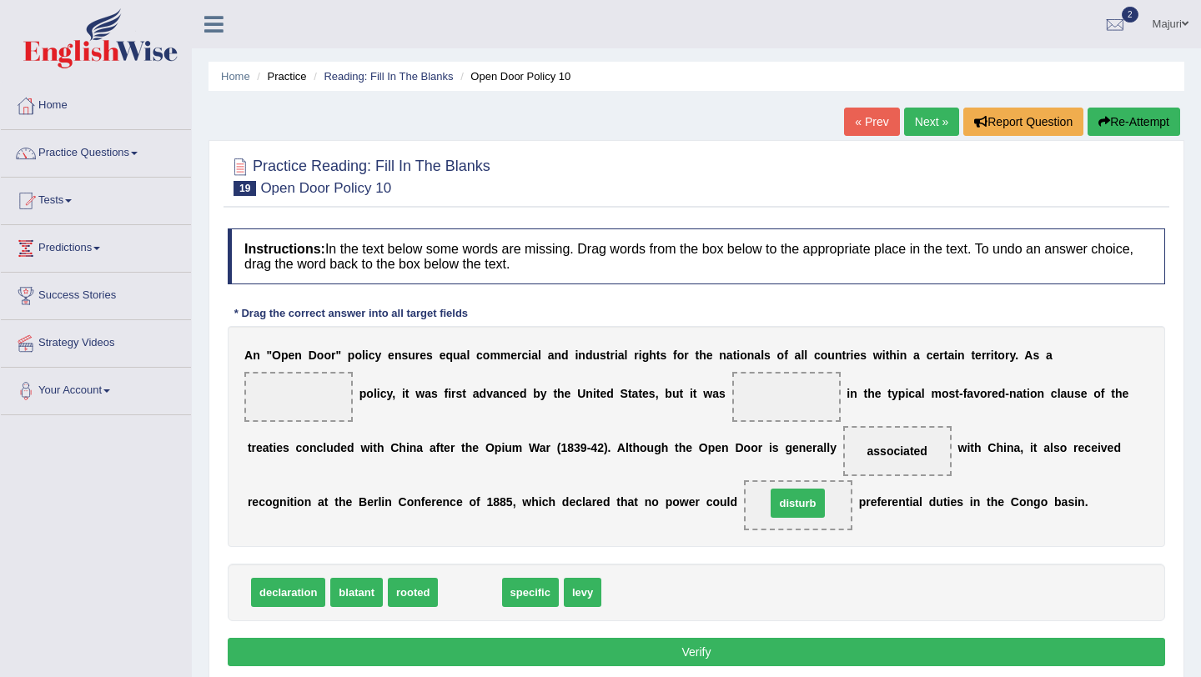
drag, startPoint x: 481, startPoint y: 593, endPoint x: 809, endPoint y: 504, distance: 339.8
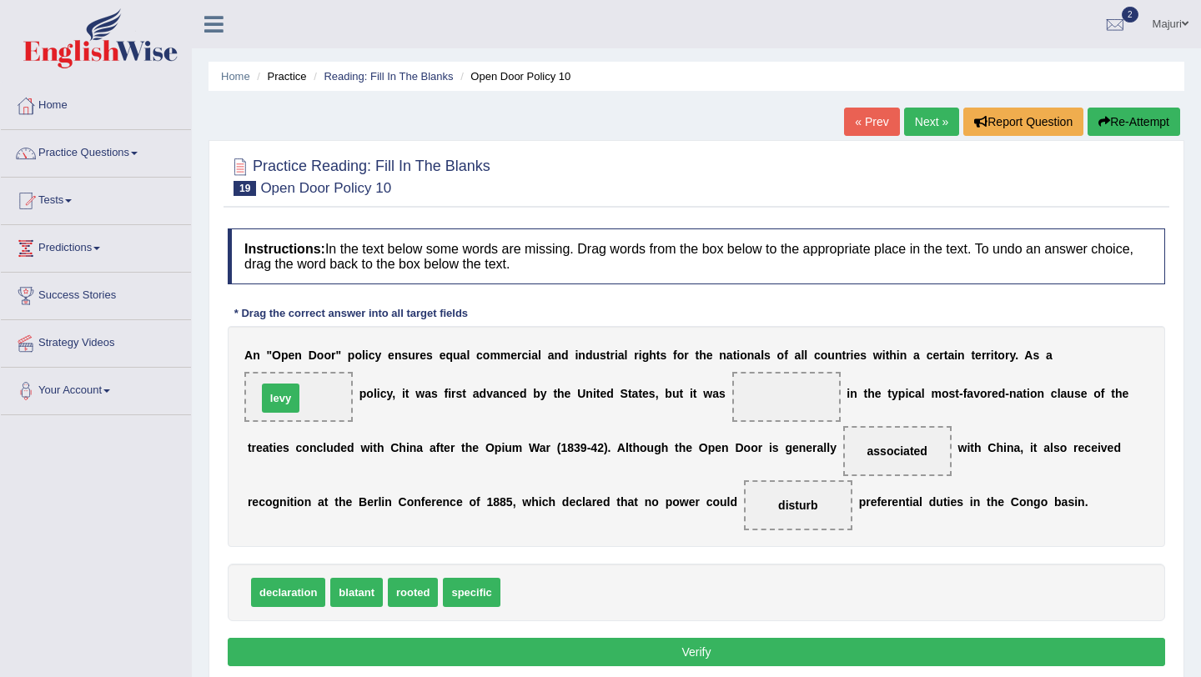
drag, startPoint x: 531, startPoint y: 600, endPoint x: 287, endPoint y: 409, distance: 309.6
drag, startPoint x: 418, startPoint y: 601, endPoint x: 800, endPoint y: 409, distance: 427.6
click at [729, 651] on button "Verify" at bounding box center [697, 652] width 938 height 28
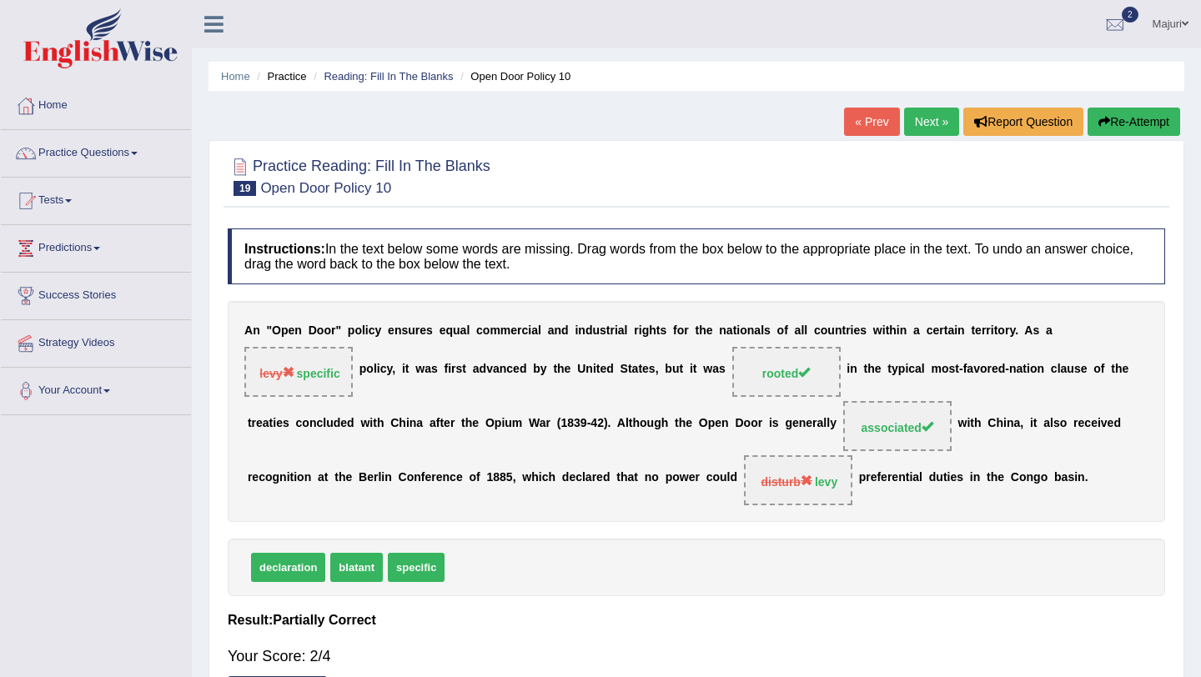
click at [934, 130] on link "Next »" at bounding box center [931, 122] width 55 height 28
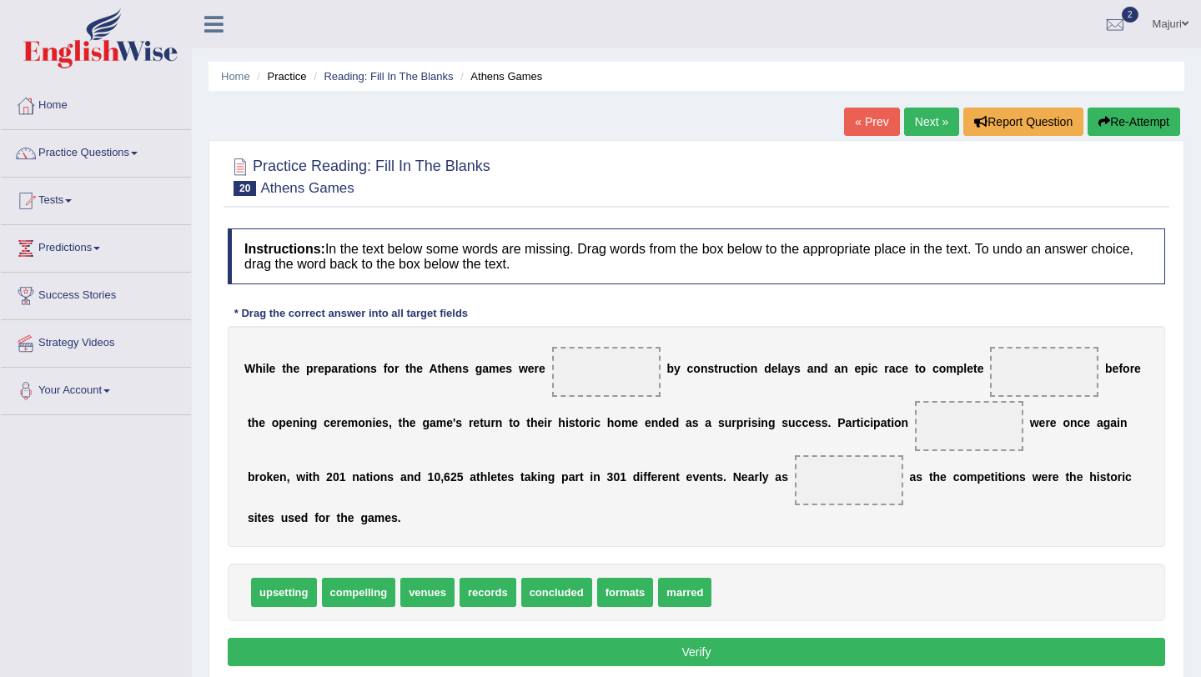
click at [612, 369] on span at bounding box center [606, 372] width 108 height 50
click at [595, 375] on span at bounding box center [606, 372] width 108 height 50
click at [577, 375] on span at bounding box center [606, 372] width 108 height 50
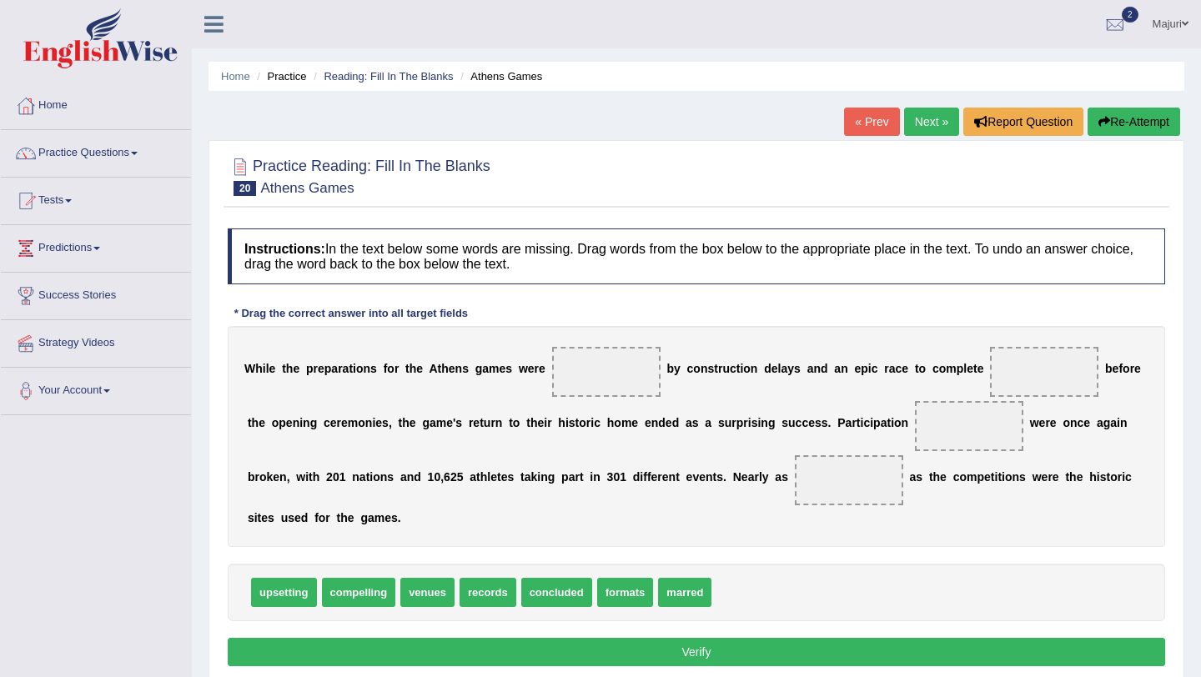
click at [590, 374] on span at bounding box center [606, 372] width 108 height 50
click at [612, 385] on span at bounding box center [606, 372] width 108 height 50
click at [603, 377] on span at bounding box center [606, 372] width 108 height 50
click at [602, 377] on span at bounding box center [606, 372] width 108 height 50
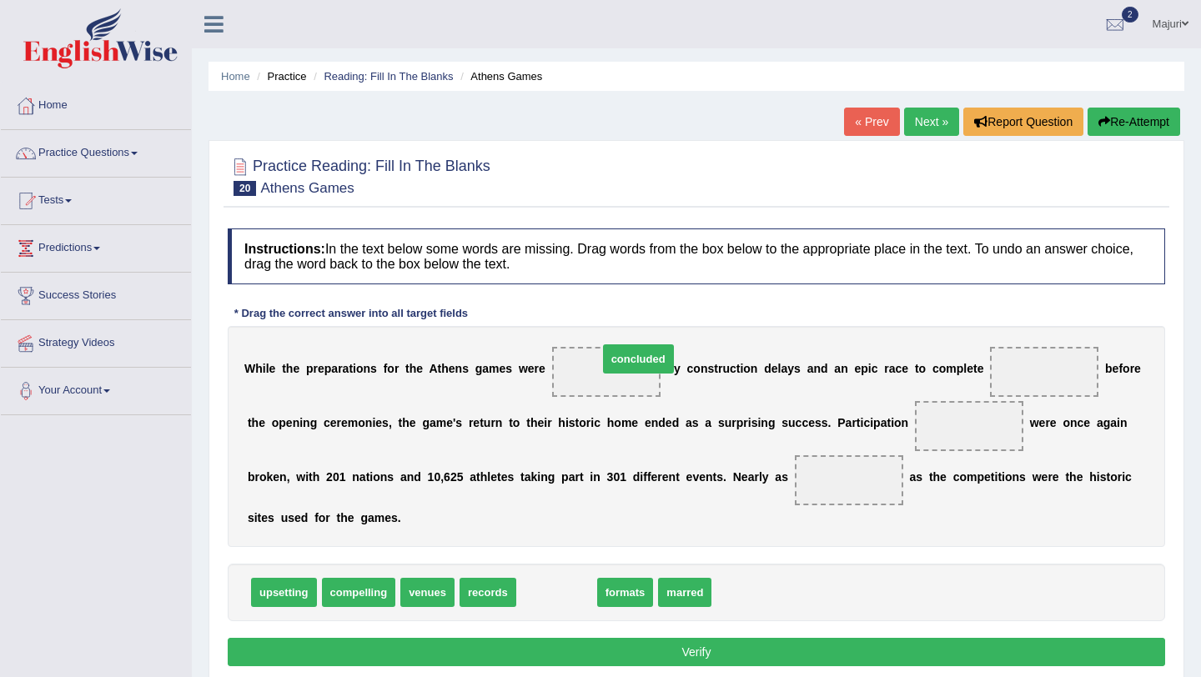
drag, startPoint x: 560, startPoint y: 597, endPoint x: 637, endPoint y: 371, distance: 238.0
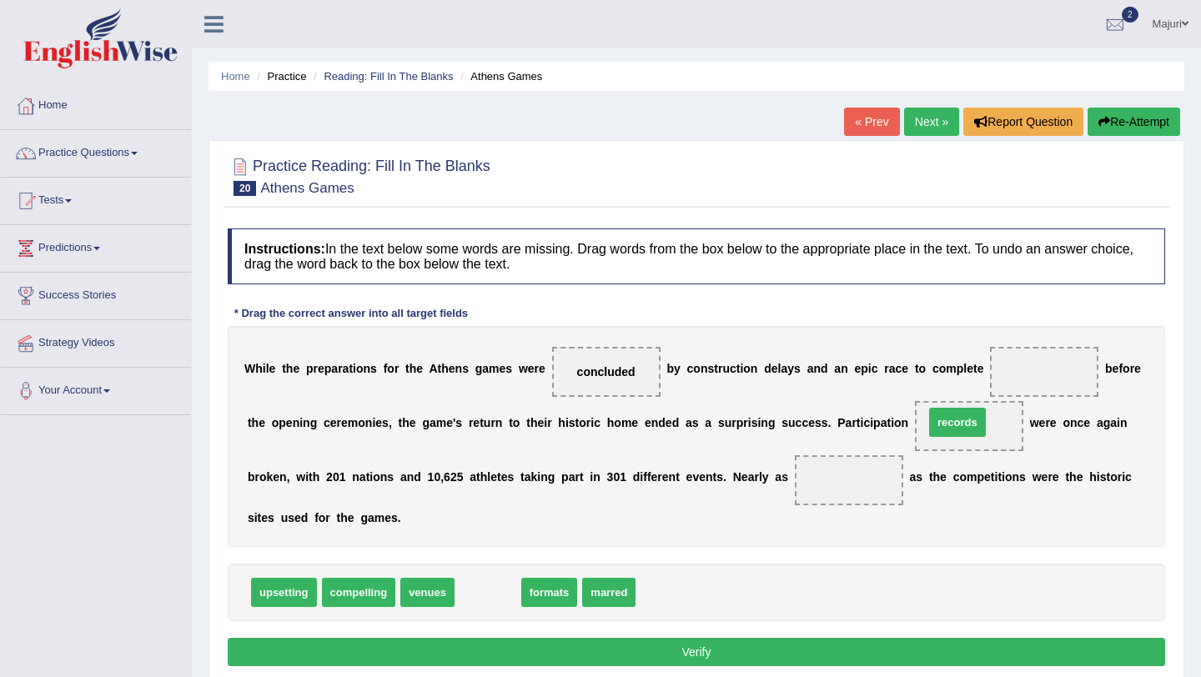
drag, startPoint x: 478, startPoint y: 596, endPoint x: 949, endPoint y: 425, distance: 500.4
drag, startPoint x: 491, startPoint y: 596, endPoint x: 1060, endPoint y: 375, distance: 610.4
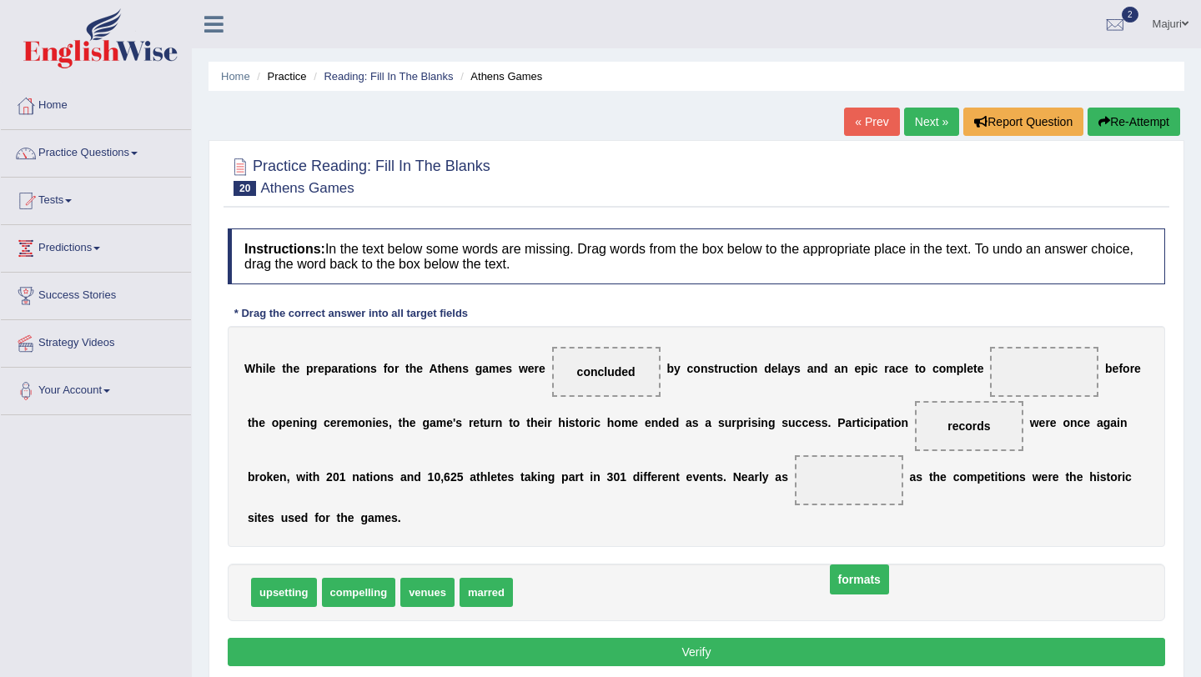
drag, startPoint x: 1060, startPoint y: 375, endPoint x: 875, endPoint y: 584, distance: 279.6
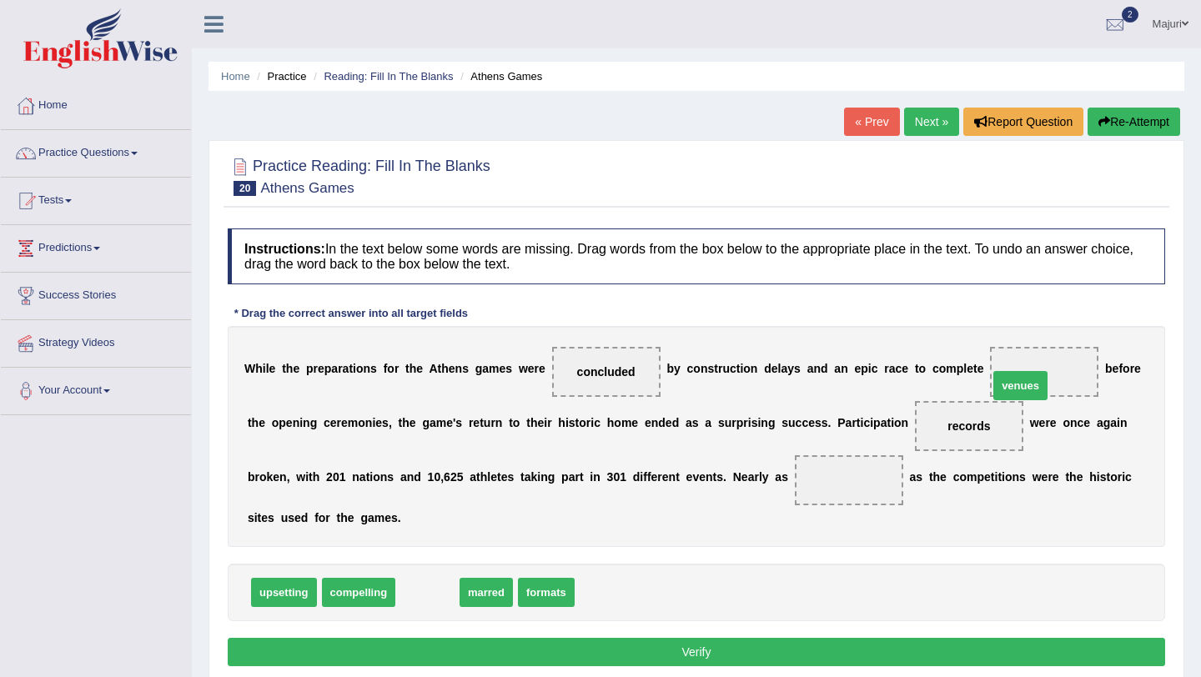
drag, startPoint x: 424, startPoint y: 600, endPoint x: 1020, endPoint y: 393, distance: 631.4
click at [1026, 393] on span "venues" at bounding box center [1044, 372] width 108 height 50
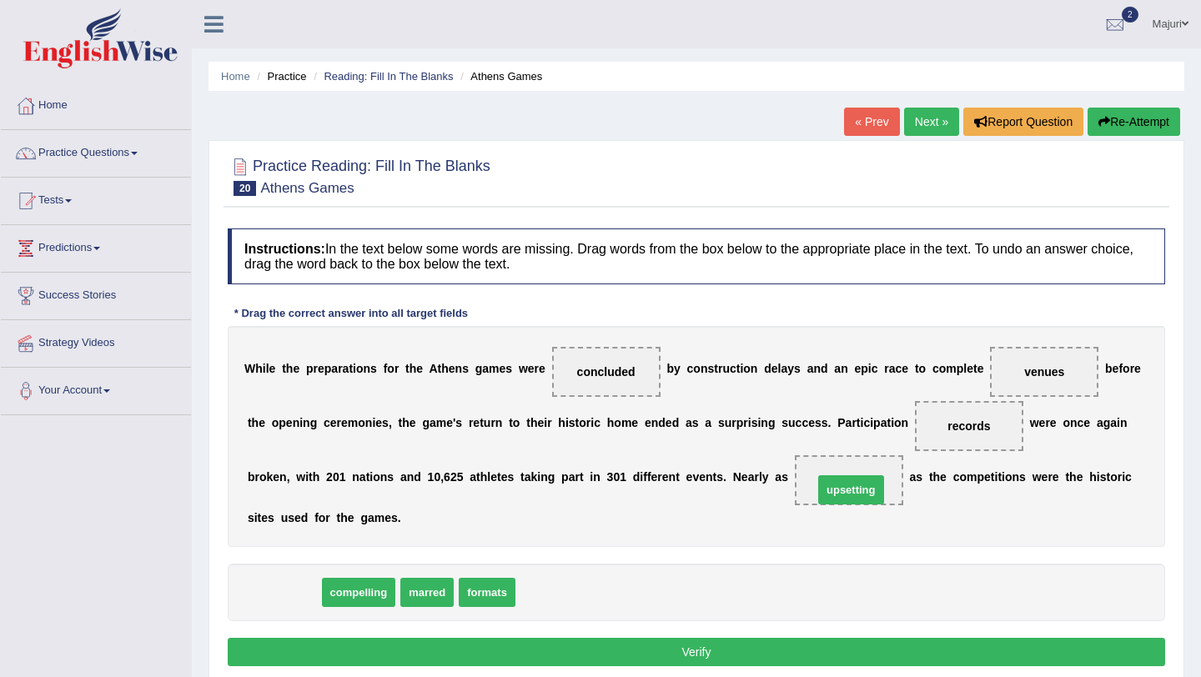
drag, startPoint x: 292, startPoint y: 600, endPoint x: 860, endPoint y: 491, distance: 578.4
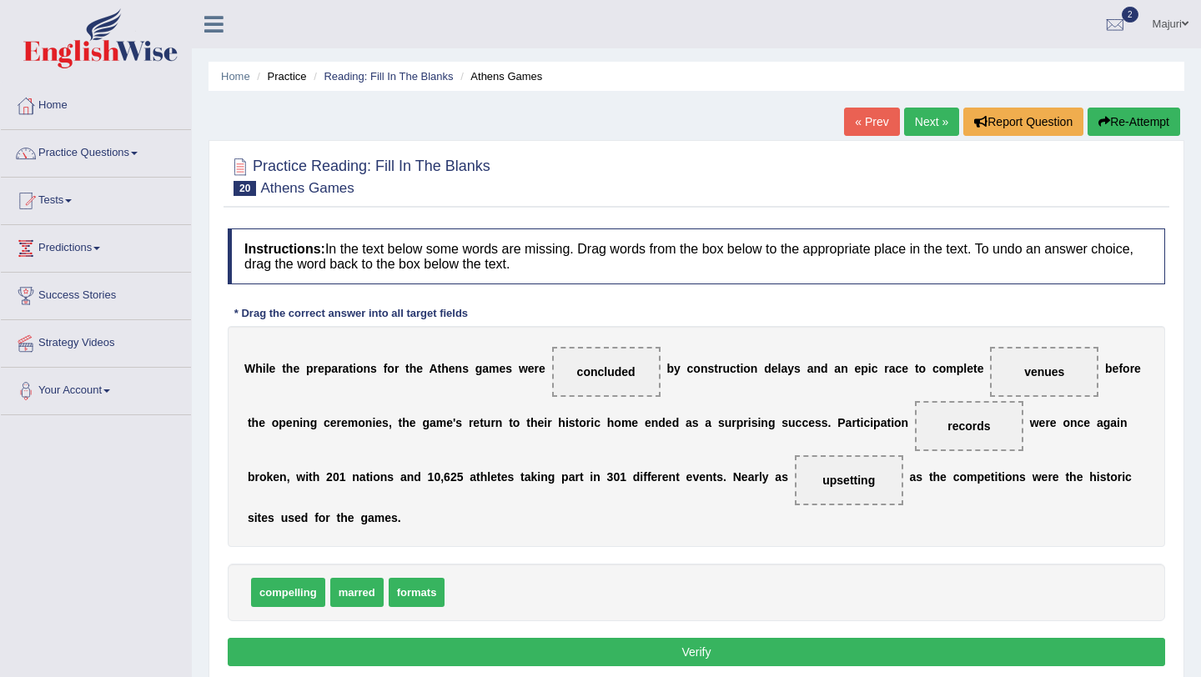
click at [787, 650] on button "Verify" at bounding box center [697, 652] width 938 height 28
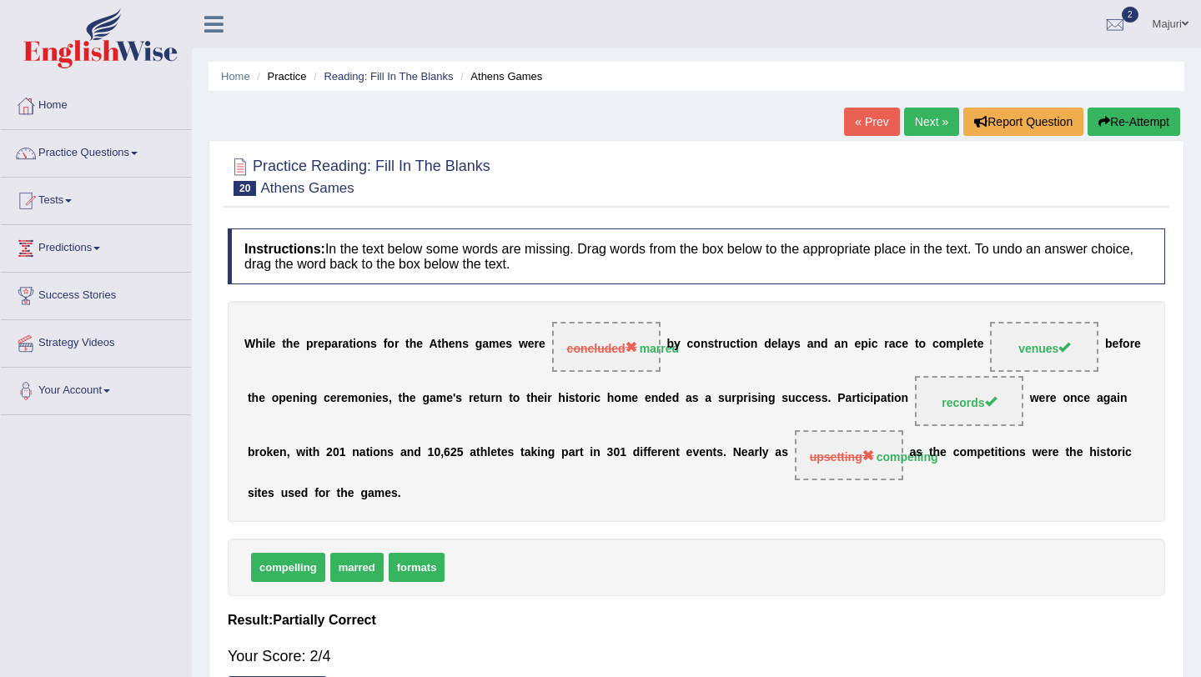
click at [934, 115] on link "Next »" at bounding box center [931, 122] width 55 height 28
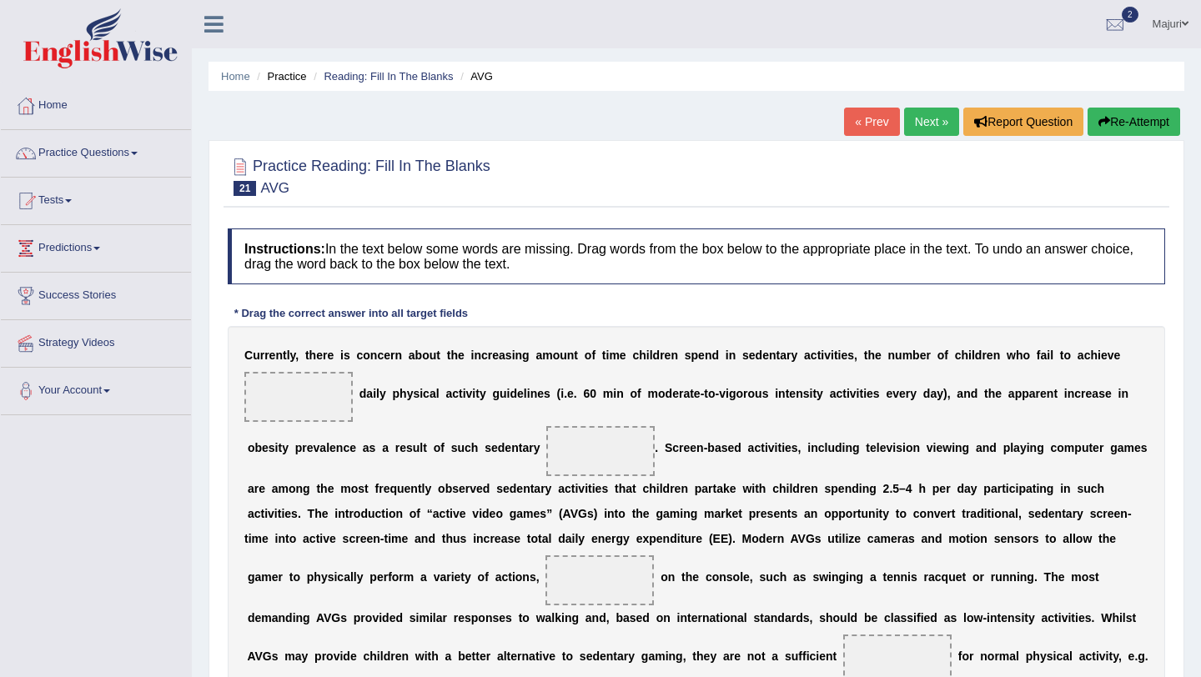
scroll to position [142, 0]
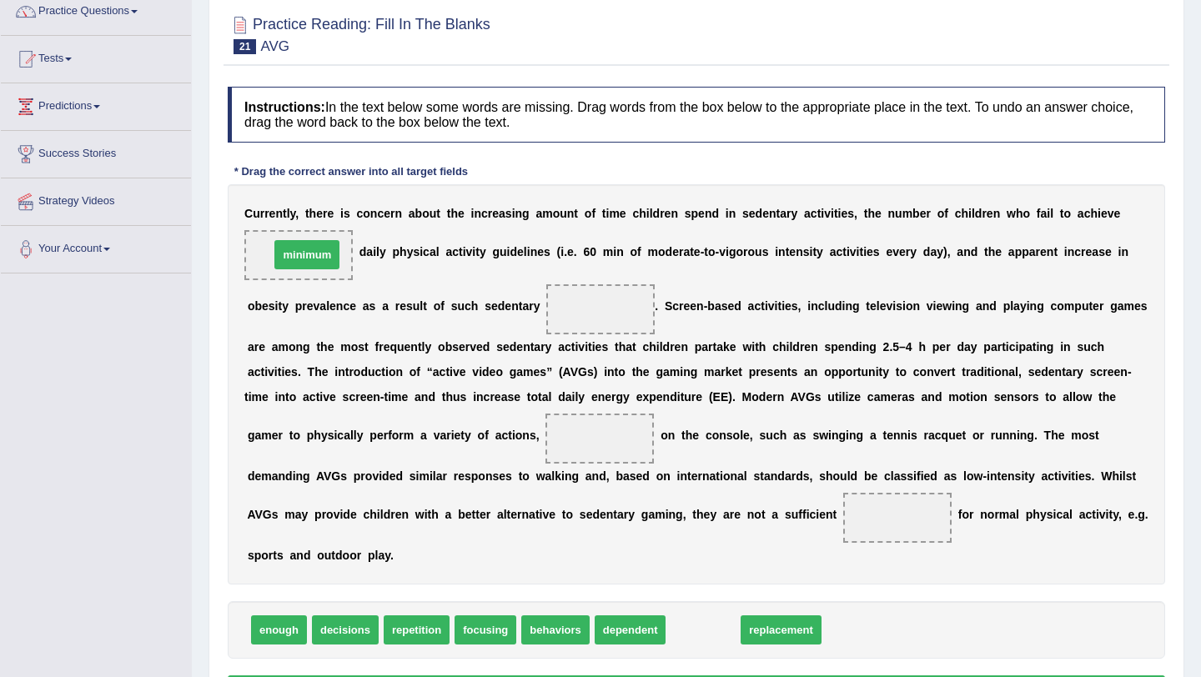
drag, startPoint x: 713, startPoint y: 632, endPoint x: 317, endPoint y: 256, distance: 545.9
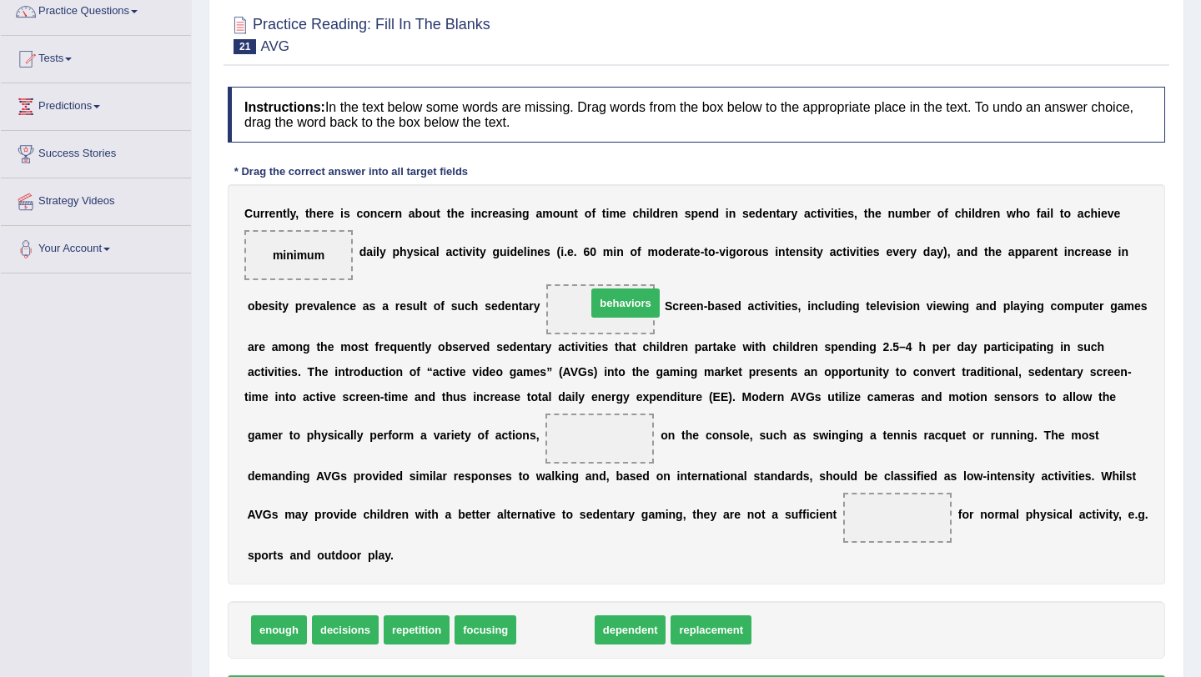
drag, startPoint x: 550, startPoint y: 637, endPoint x: 620, endPoint y: 310, distance: 334.5
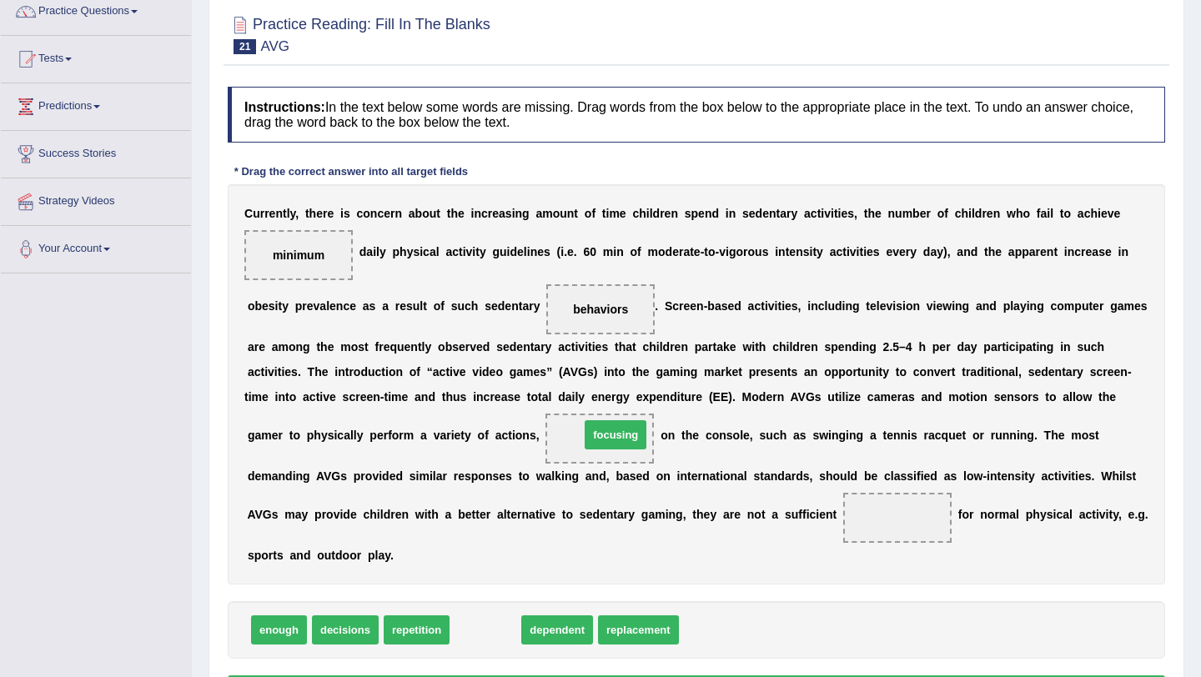
drag, startPoint x: 492, startPoint y: 637, endPoint x: 622, endPoint y: 442, distance: 234.2
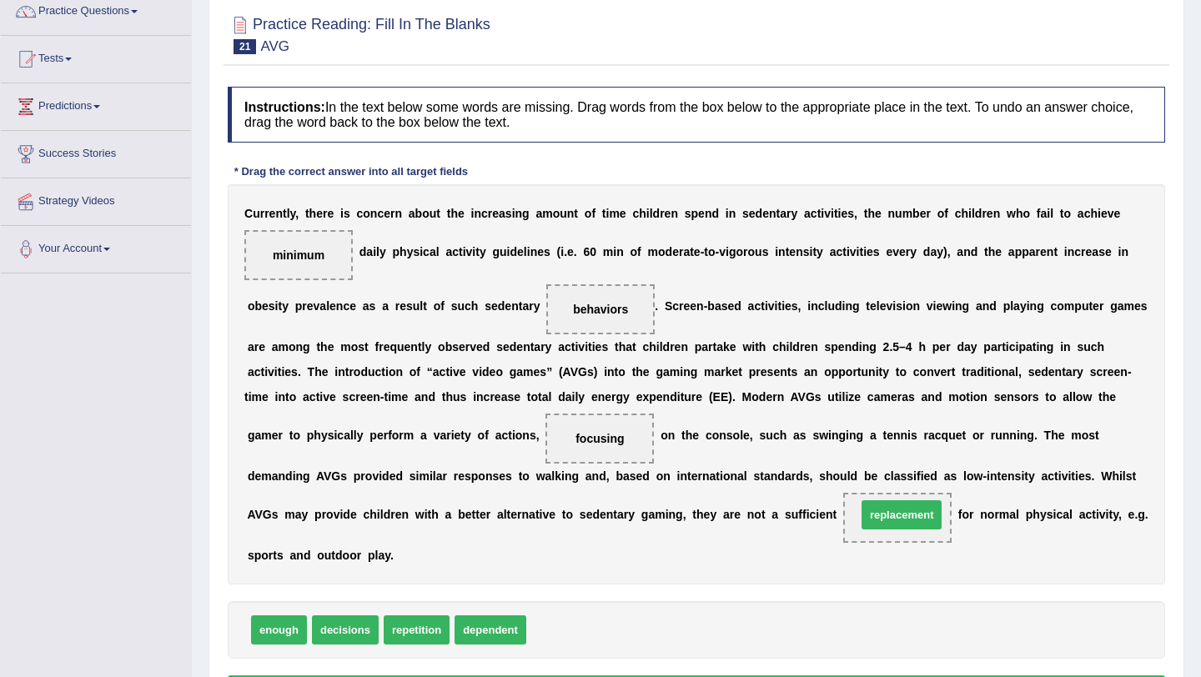
drag, startPoint x: 581, startPoint y: 628, endPoint x: 910, endPoint y: 512, distance: 349.4
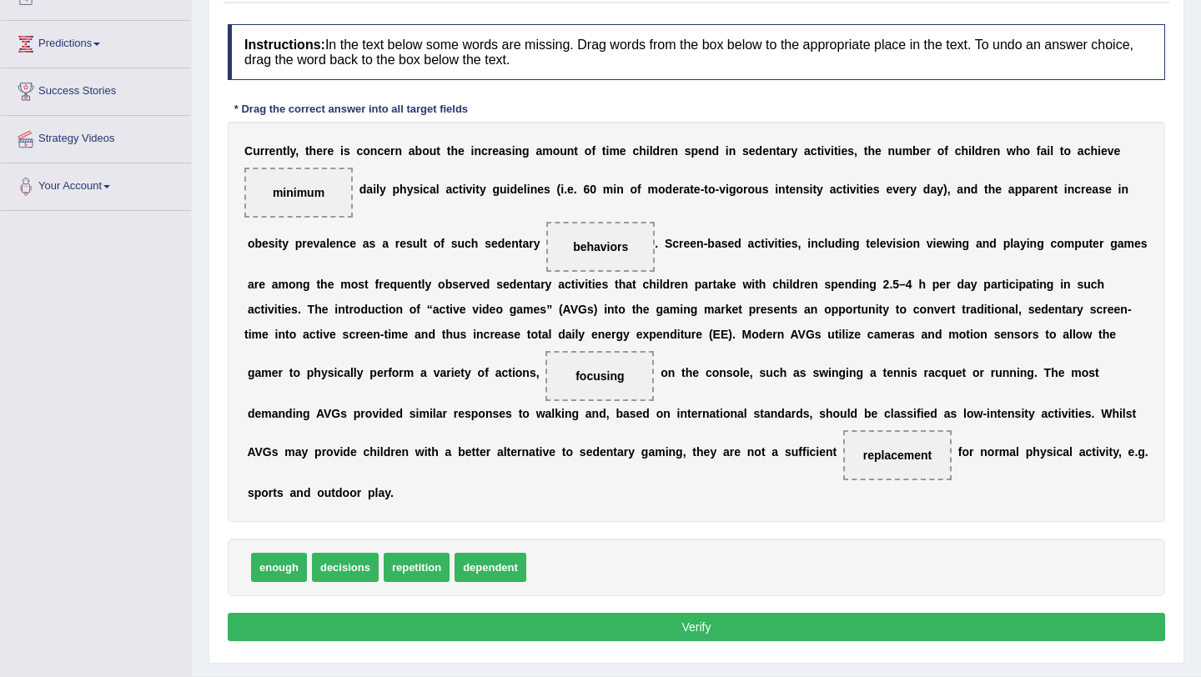
scroll to position [245, 0]
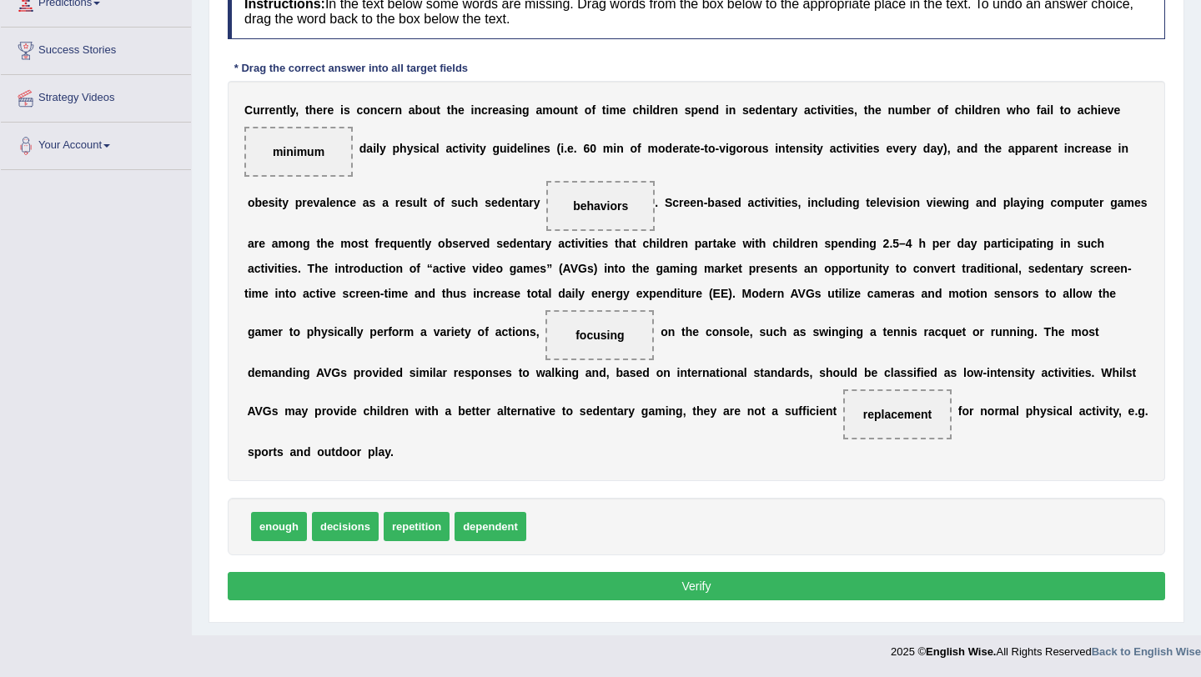
click at [836, 583] on button "Verify" at bounding box center [697, 586] width 938 height 28
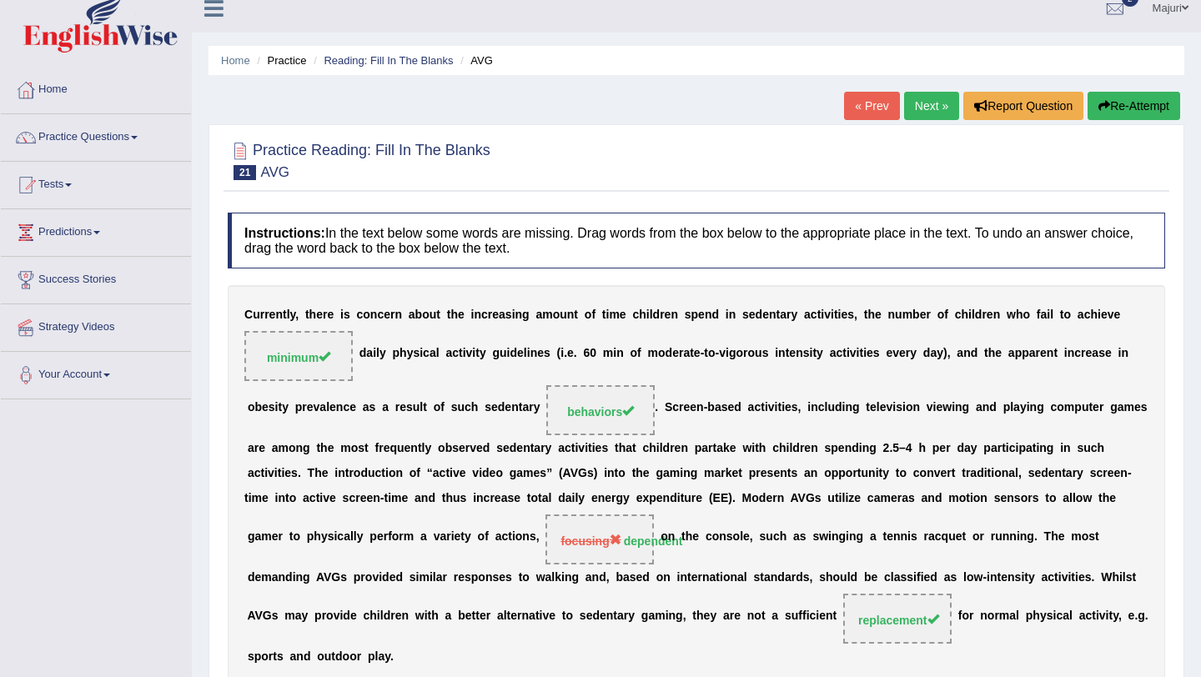
scroll to position [0, 0]
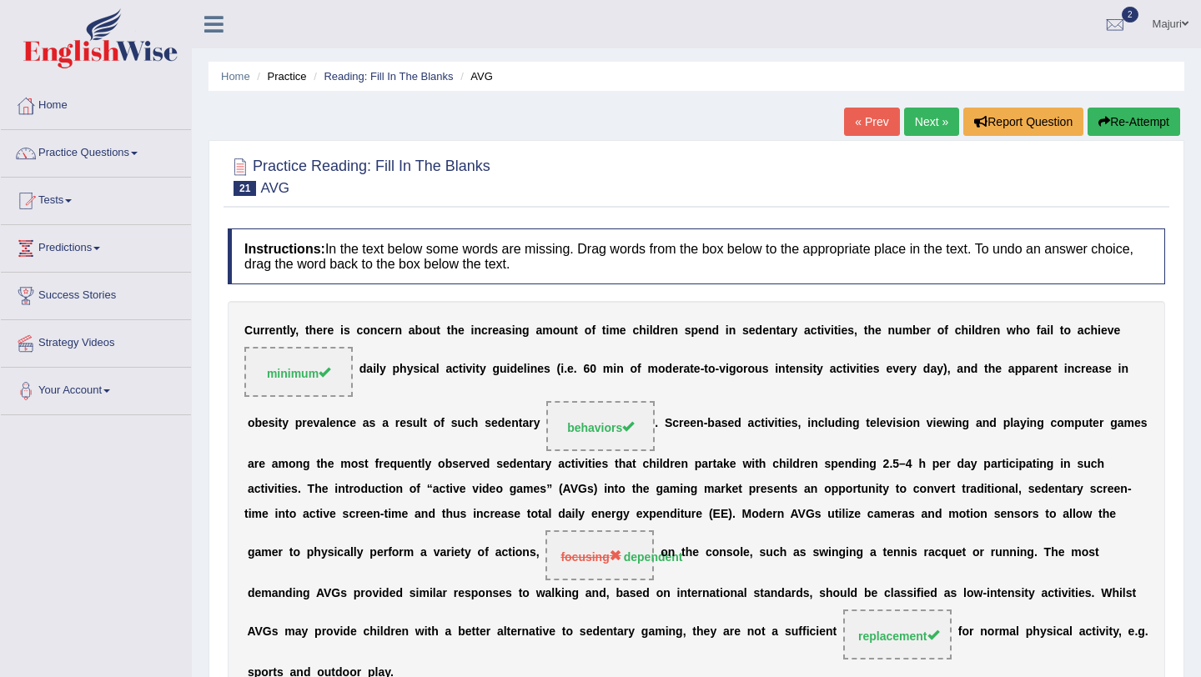
click at [919, 125] on link "Next »" at bounding box center [931, 122] width 55 height 28
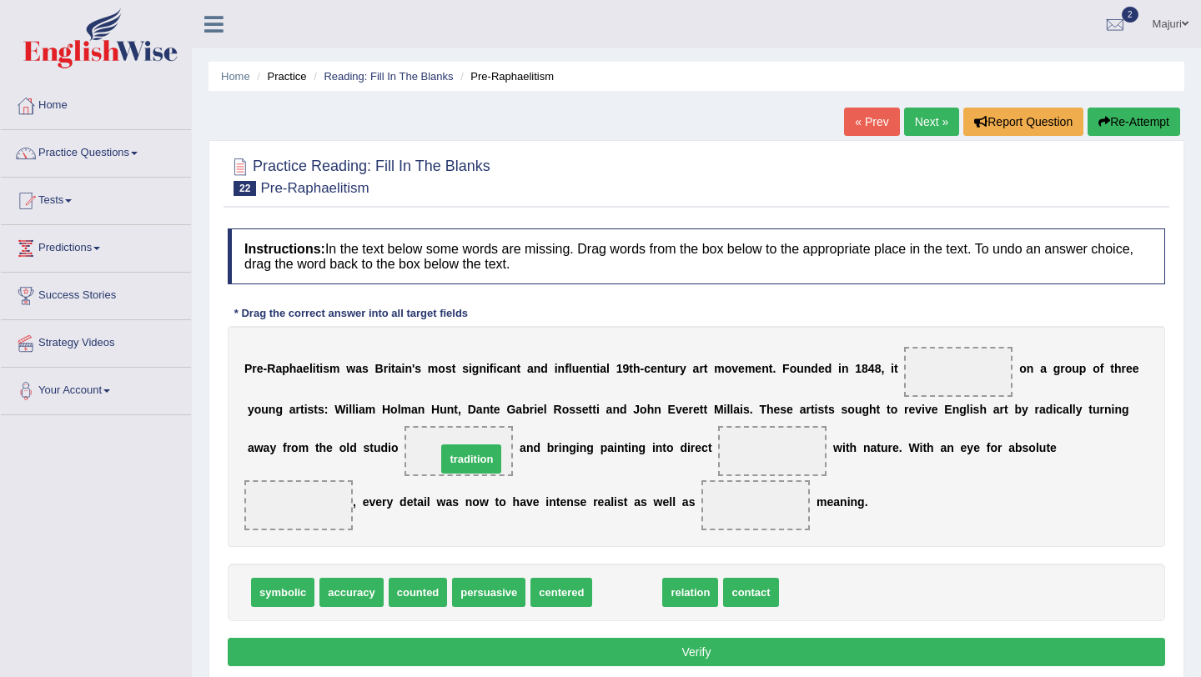
drag, startPoint x: 622, startPoint y: 600, endPoint x: 466, endPoint y: 466, distance: 205.3
drag, startPoint x: 638, startPoint y: 593, endPoint x: 791, endPoint y: 454, distance: 206.7
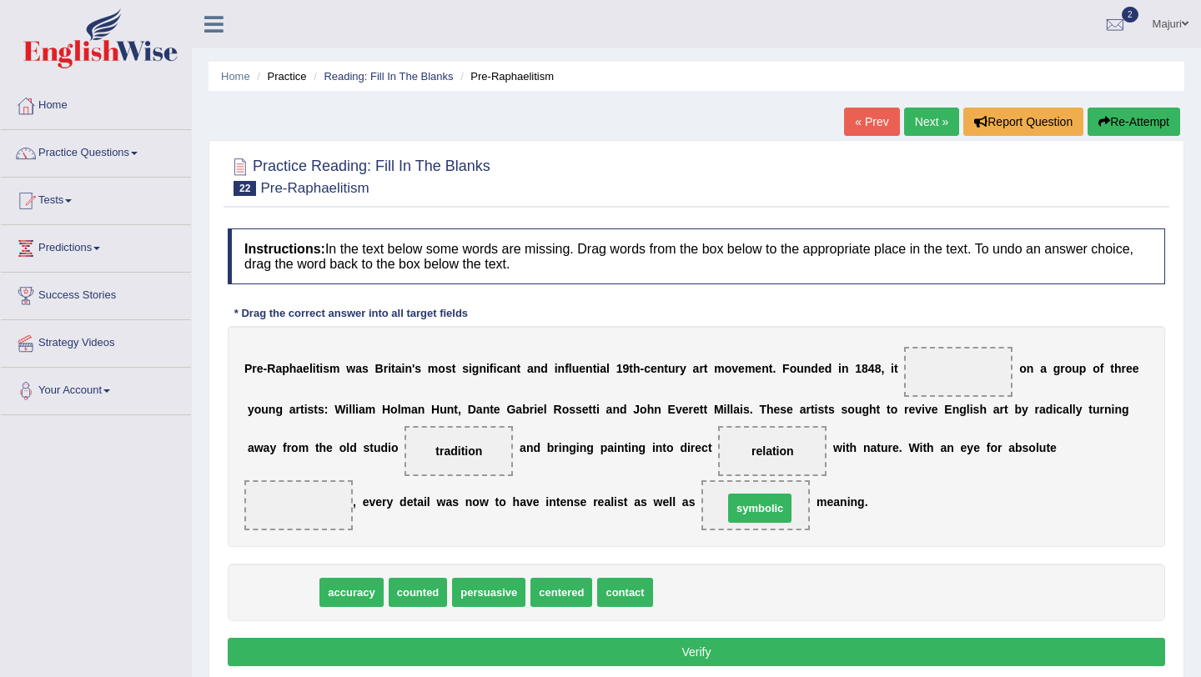
drag, startPoint x: 284, startPoint y: 597, endPoint x: 758, endPoint y: 511, distance: 480.8
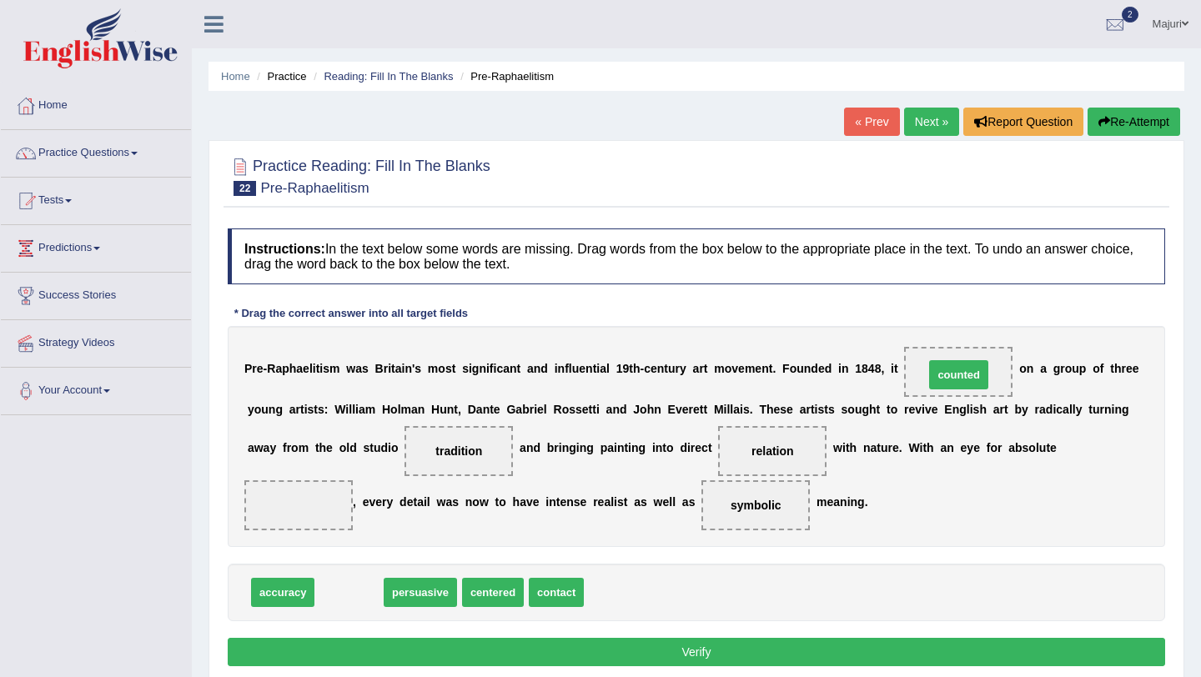
drag, startPoint x: 352, startPoint y: 596, endPoint x: 962, endPoint y: 378, distance: 647.6
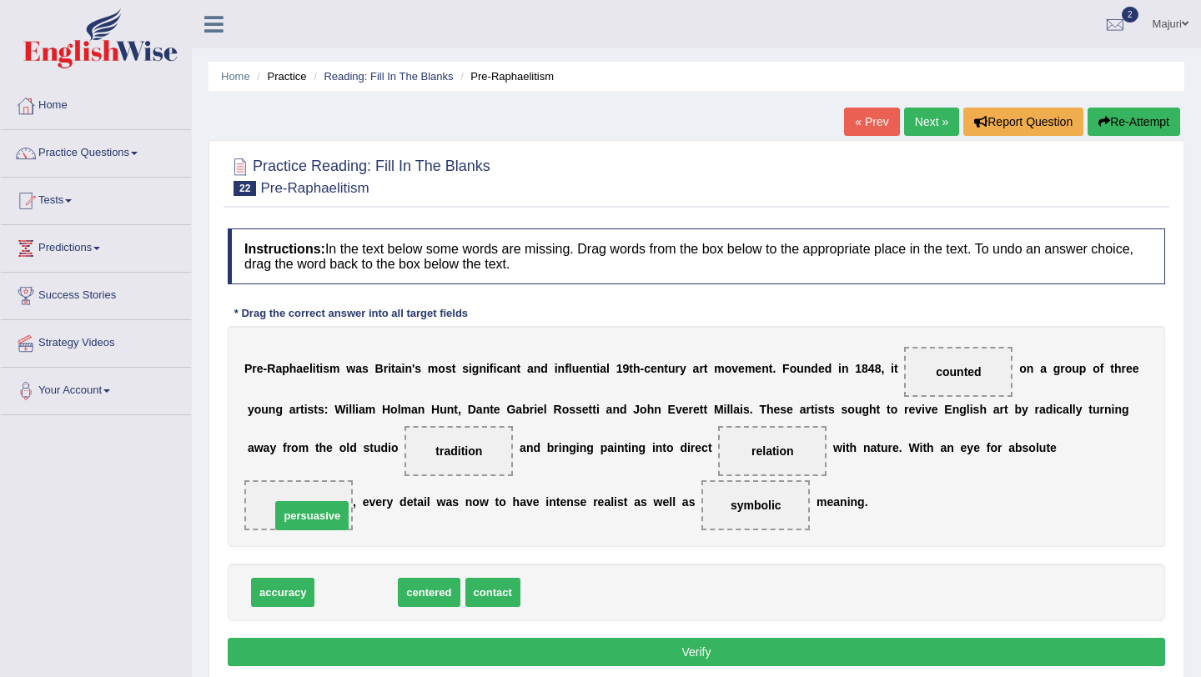
drag, startPoint x: 346, startPoint y: 597, endPoint x: 302, endPoint y: 521, distance: 88.6
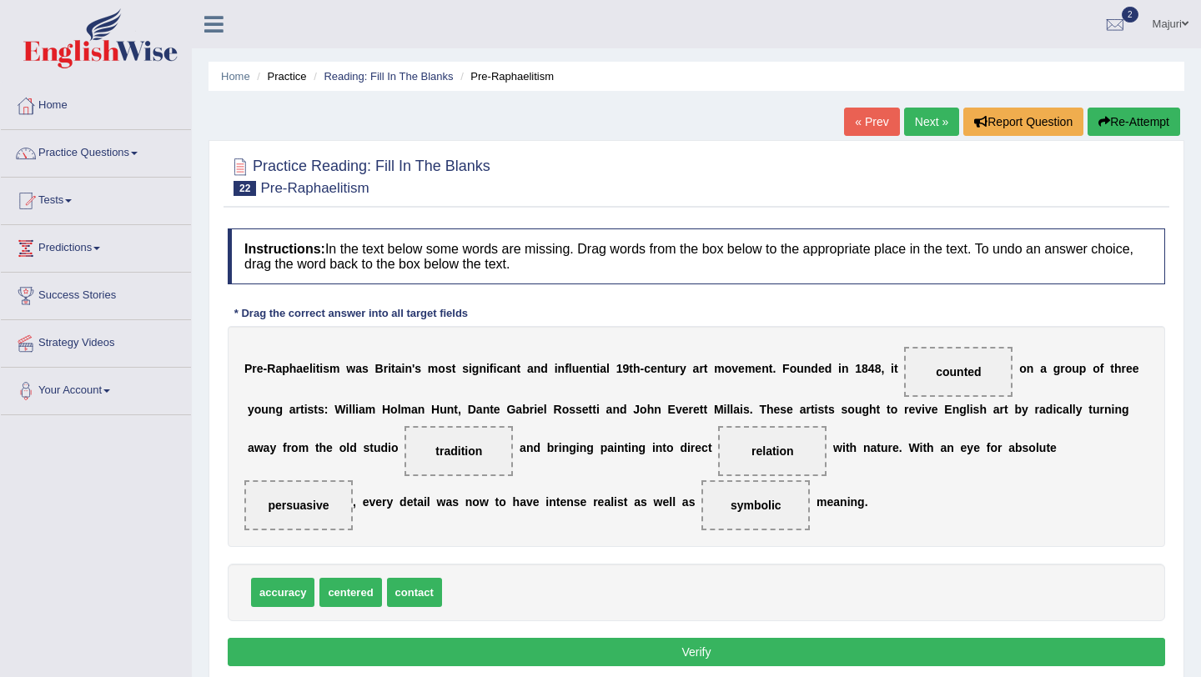
click at [622, 657] on button "Verify" at bounding box center [697, 652] width 938 height 28
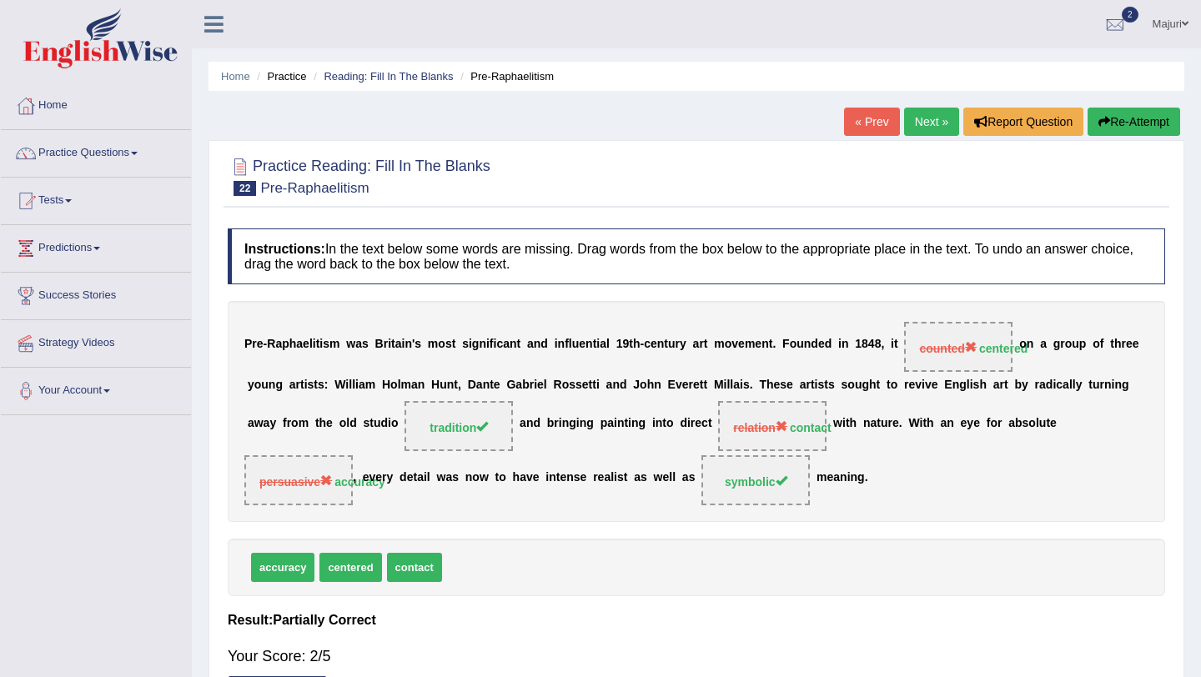
click at [917, 126] on link "Next »" at bounding box center [931, 122] width 55 height 28
